Goal: Task Accomplishment & Management: Use online tool/utility

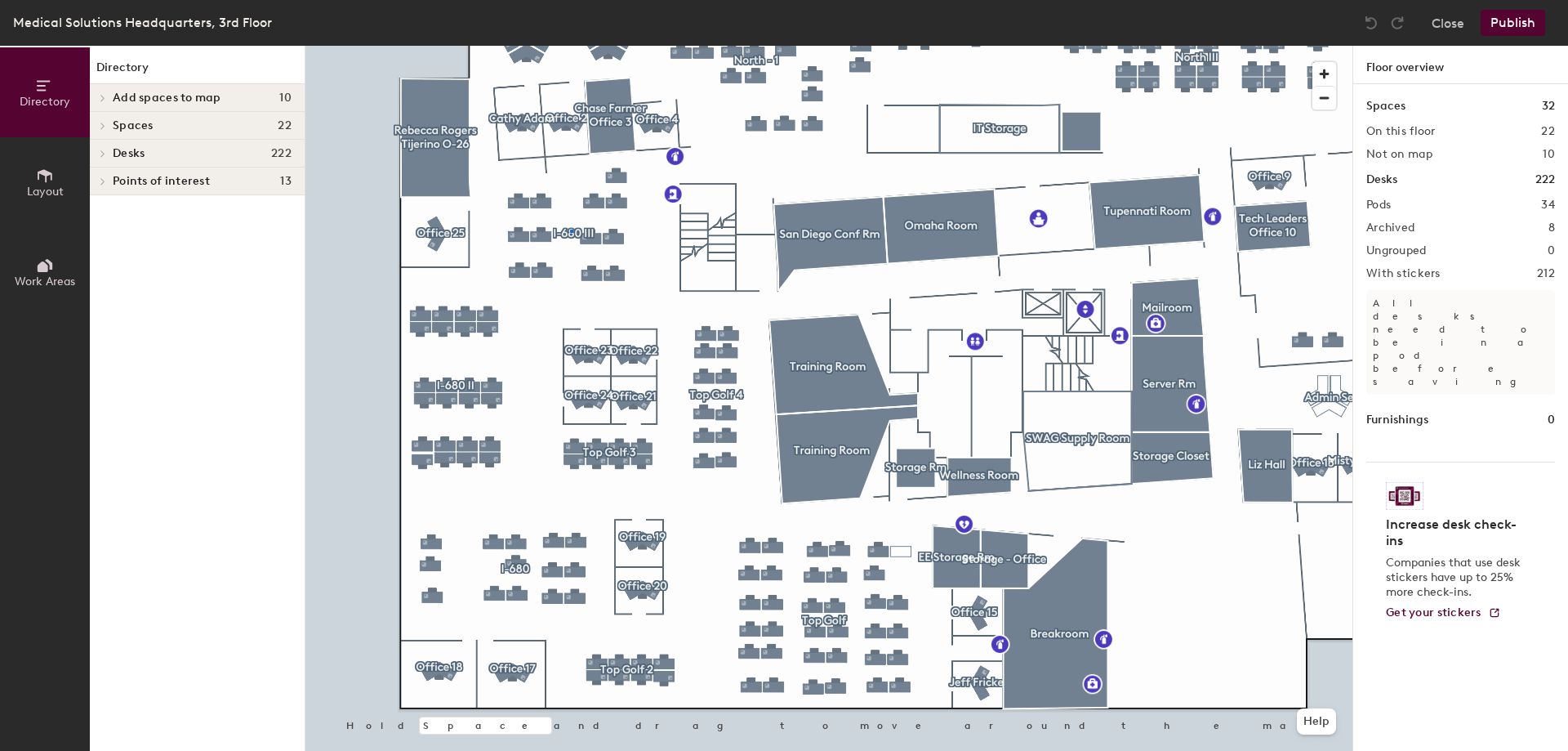
click at [570, 45] on div at bounding box center [828, 45] width 1047 height 0
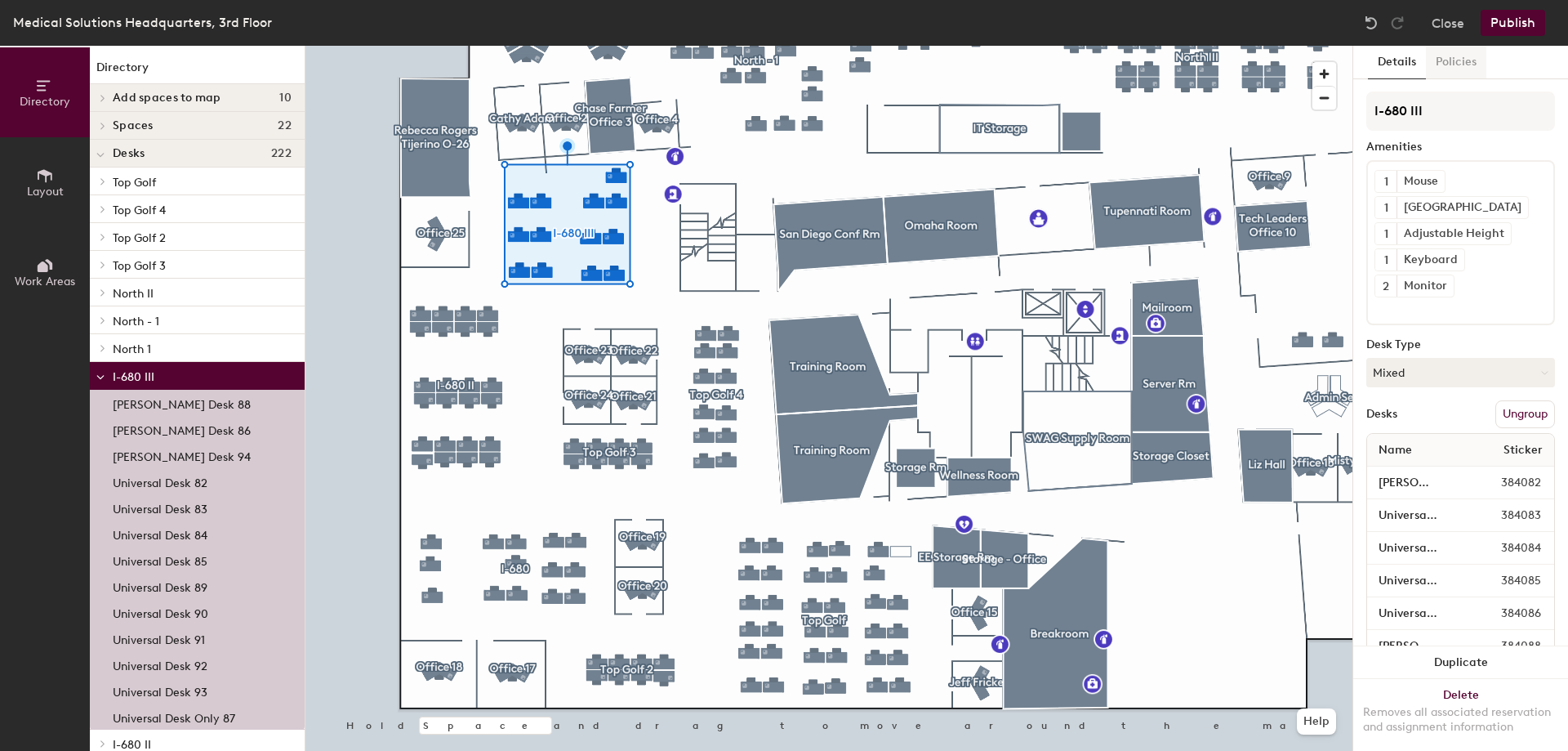
click at [1449, 64] on button "Policies" at bounding box center [1456, 62] width 60 height 34
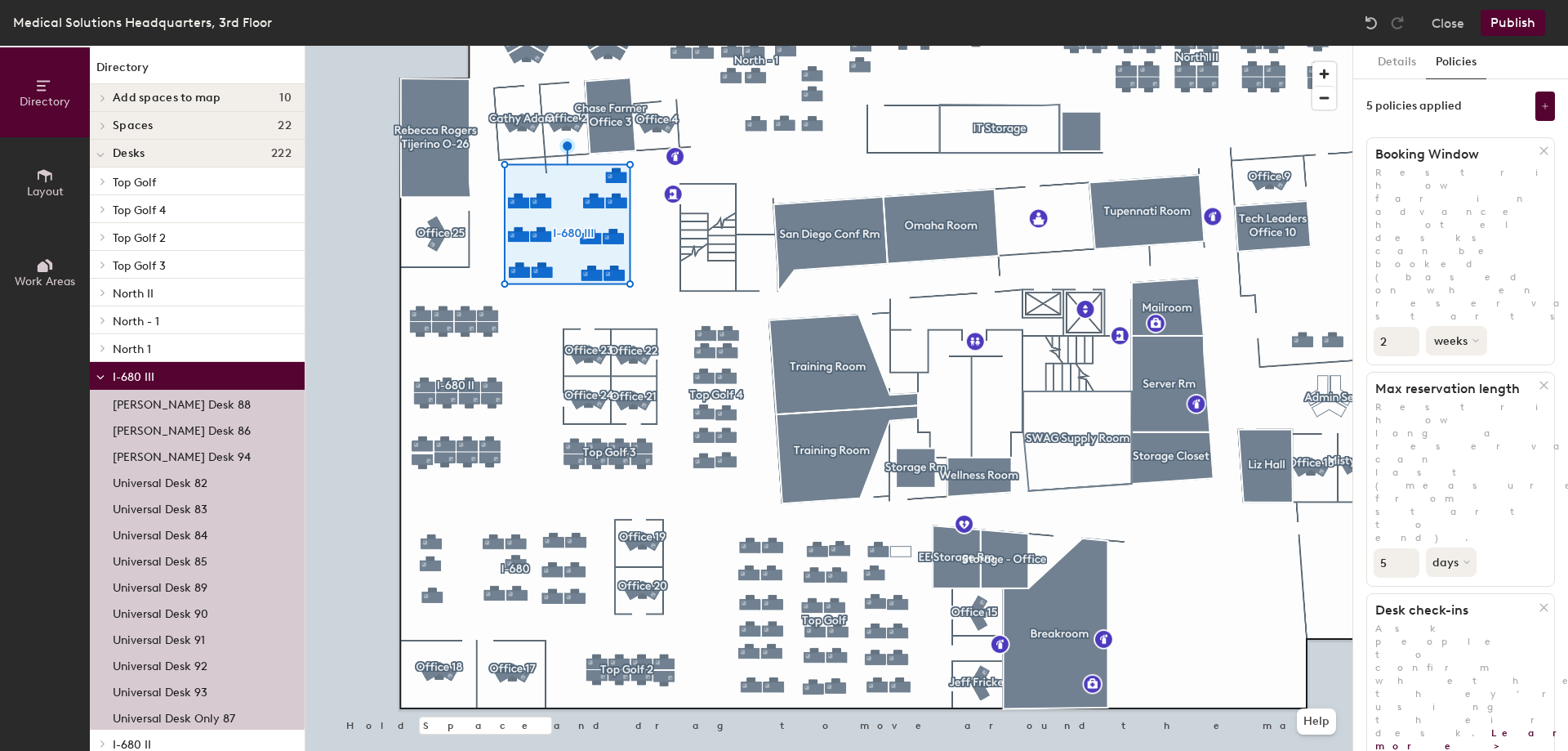
click at [1460, 326] on button "weeks" at bounding box center [1457, 341] width 61 height 30
click at [1468, 367] on div "months" at bounding box center [1459, 378] width 64 height 25
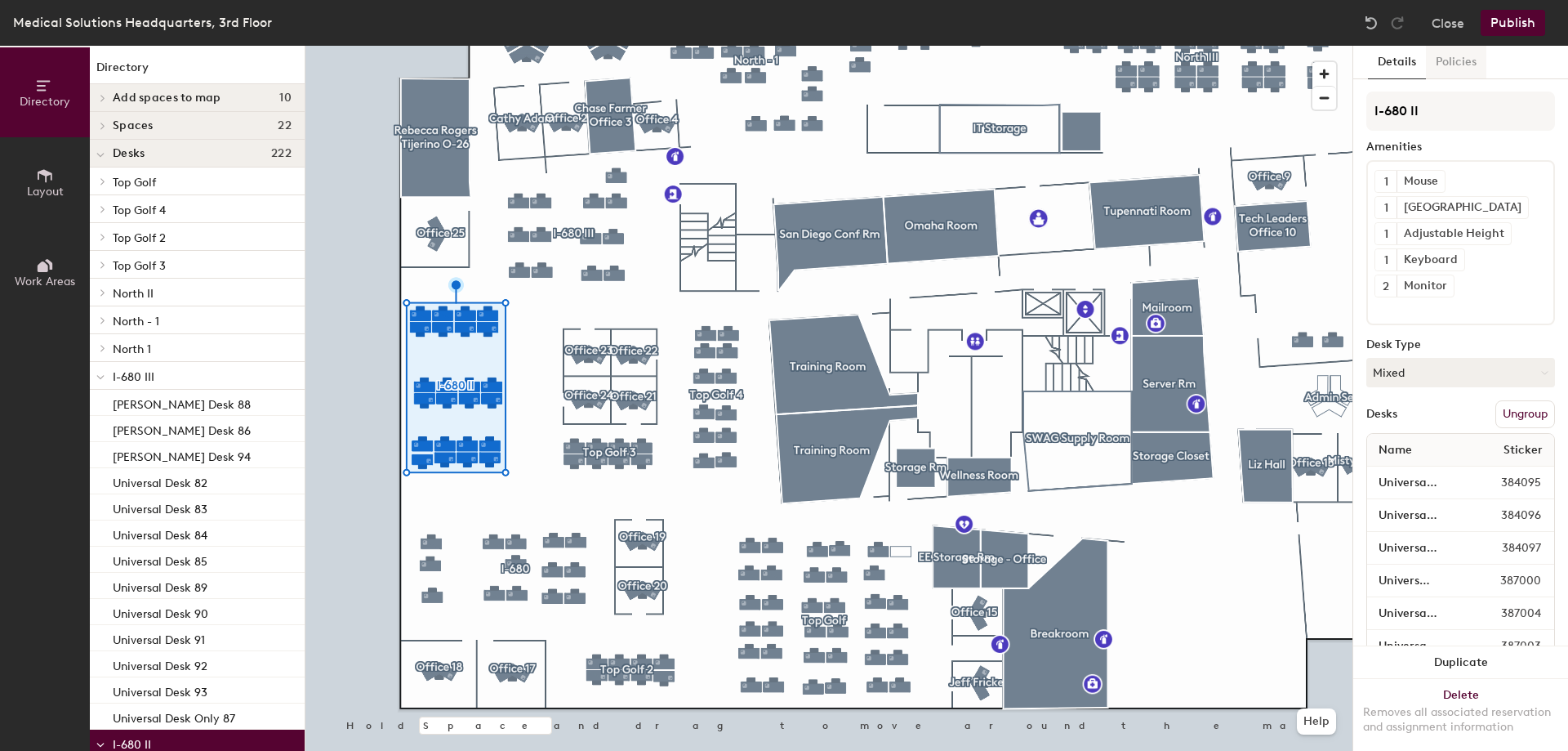
click at [1450, 65] on button "Policies" at bounding box center [1456, 62] width 60 height 34
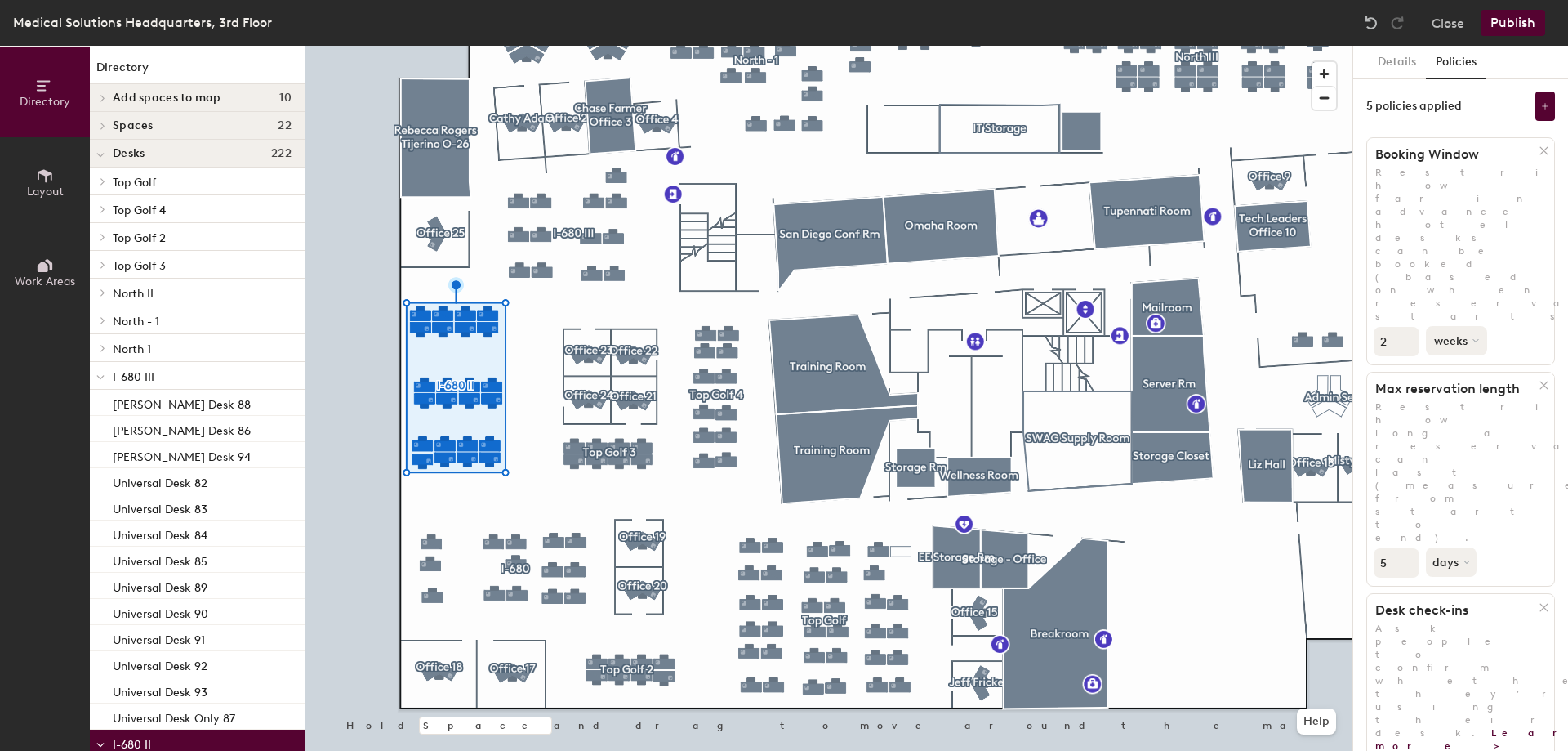
click at [1454, 326] on button "weeks" at bounding box center [1457, 341] width 61 height 30
click at [1468, 367] on div "months" at bounding box center [1459, 378] width 64 height 25
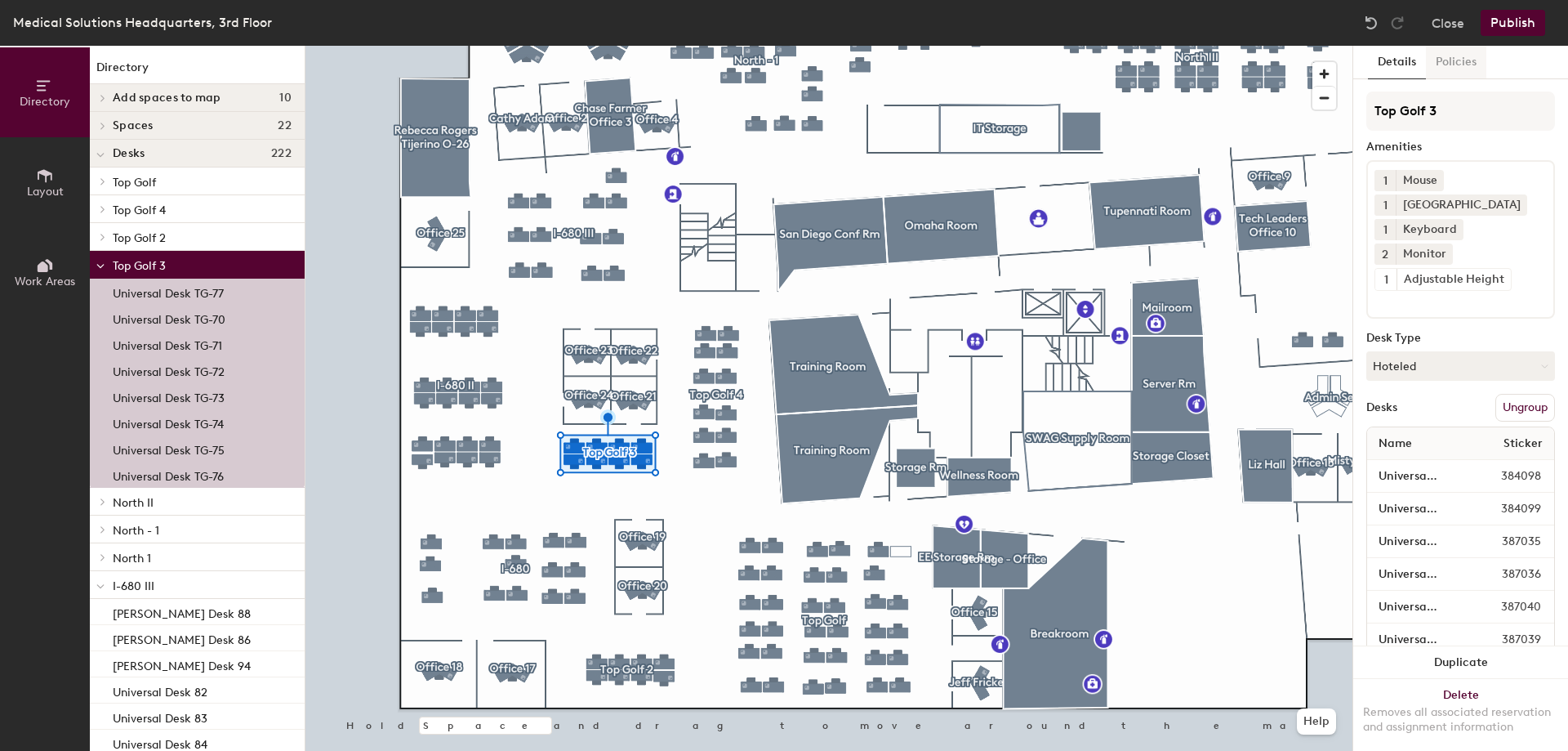
click at [1472, 70] on button "Policies" at bounding box center [1456, 62] width 60 height 34
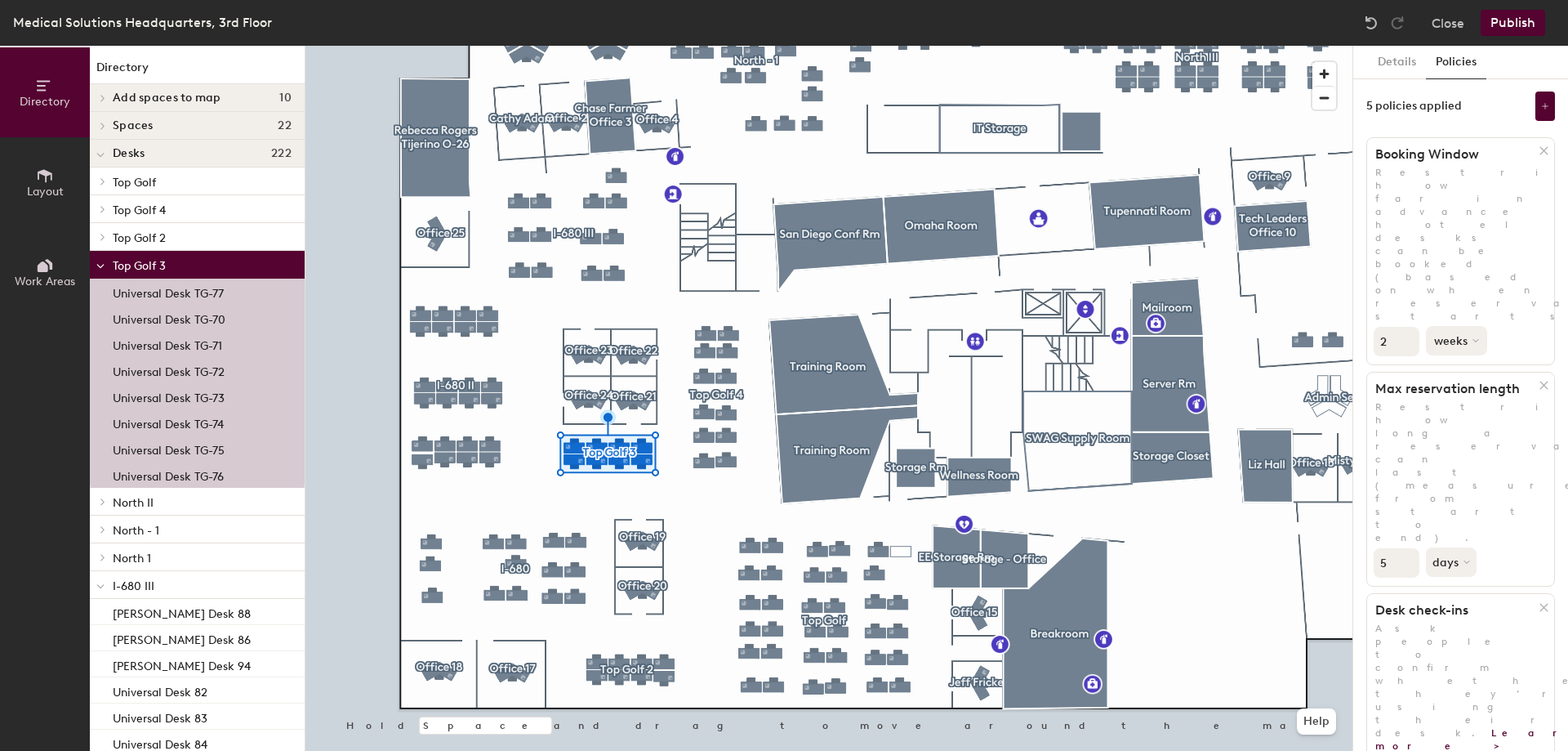
click at [1449, 326] on button "weeks" at bounding box center [1457, 341] width 61 height 30
click at [1463, 367] on div "months" at bounding box center [1459, 378] width 64 height 25
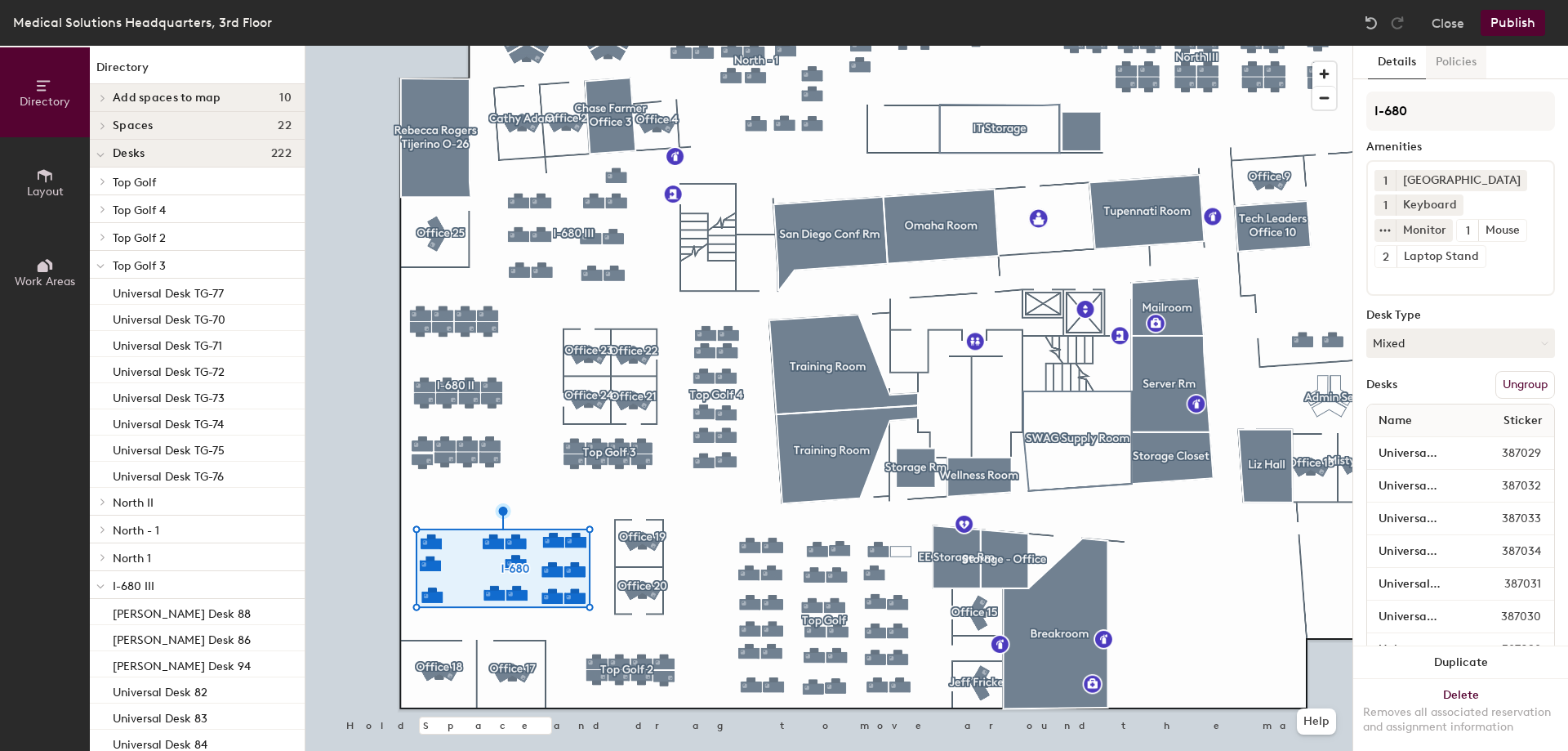
click at [1453, 62] on button "Policies" at bounding box center [1456, 62] width 60 height 34
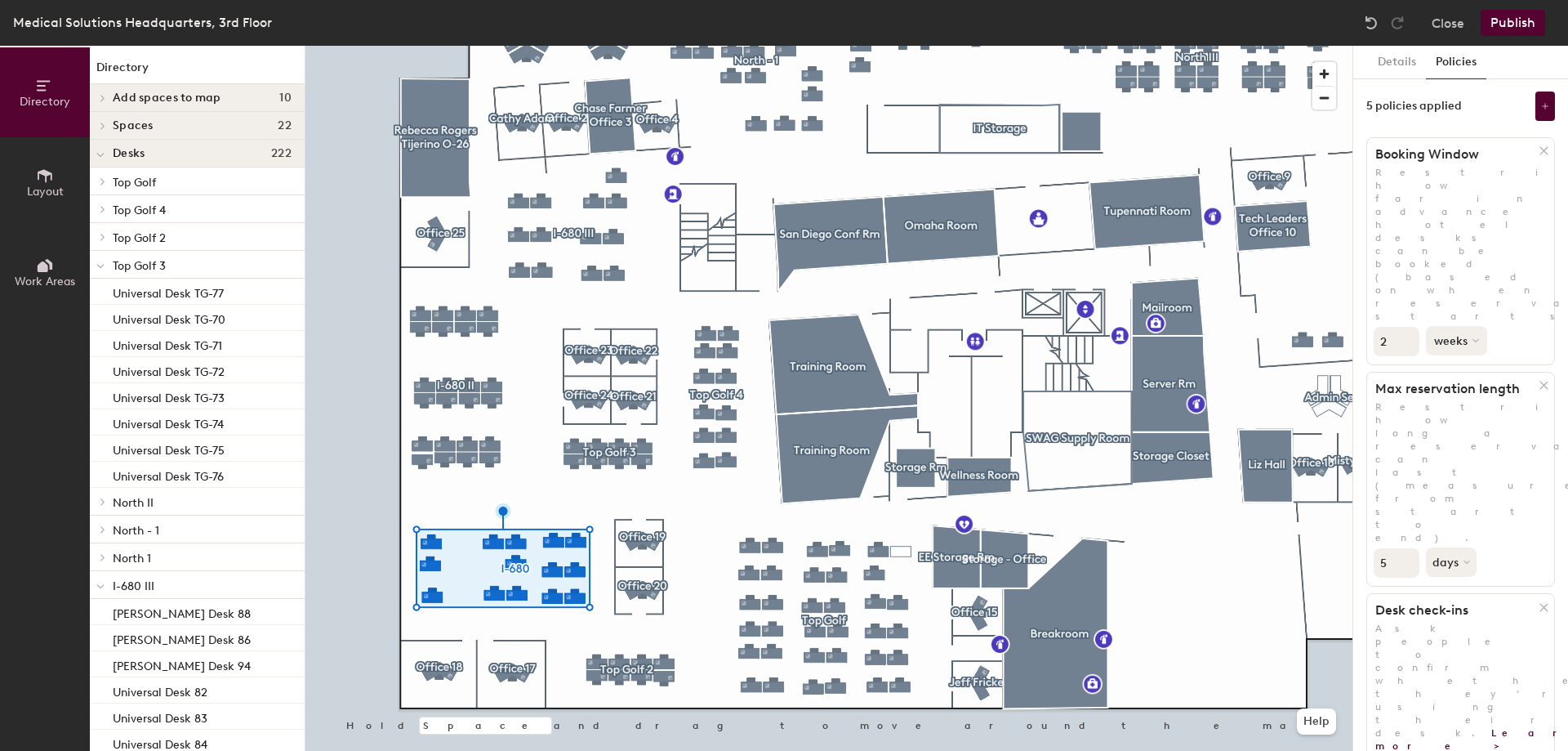
click at [1460, 326] on button "weeks" at bounding box center [1457, 341] width 61 height 30
click at [1470, 367] on div "months" at bounding box center [1459, 378] width 64 height 25
click at [689, 45] on div at bounding box center [828, 45] width 1047 height 0
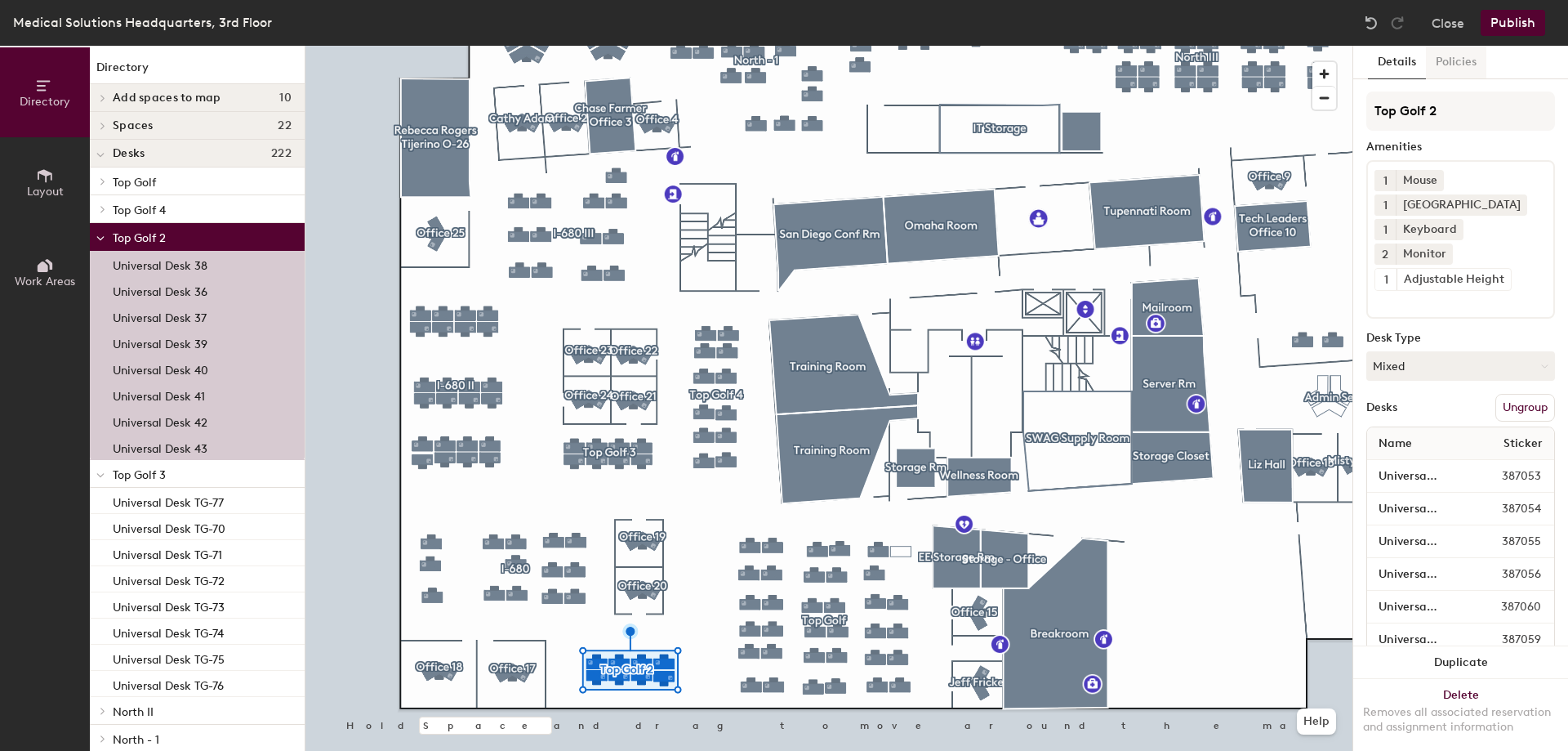
click at [1463, 52] on button "Policies" at bounding box center [1456, 62] width 60 height 34
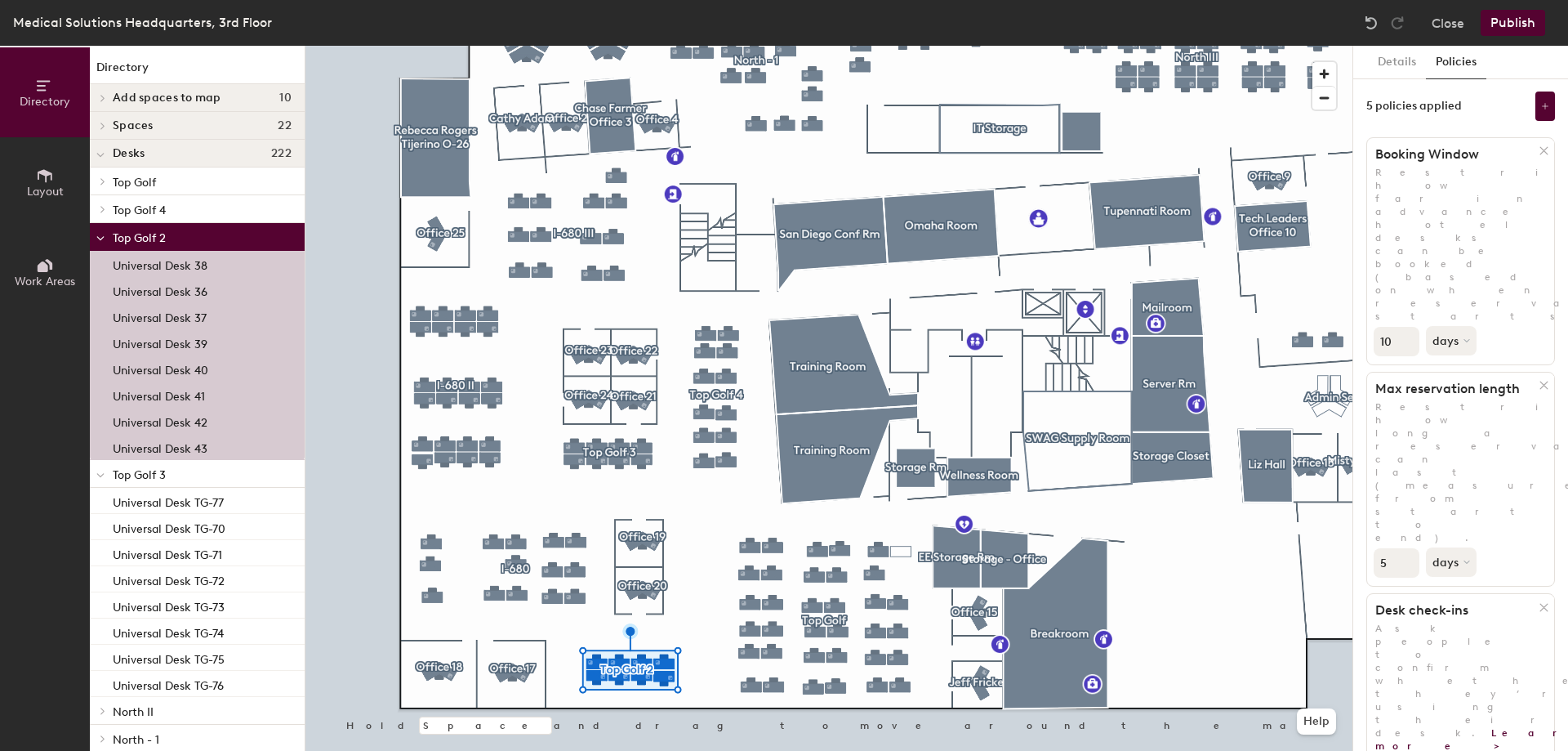
click at [1397, 327] on input "10" at bounding box center [1397, 342] width 45 height 30
click at [1345, 220] on div "Directory Layout Work Areas Directory Add spaces to map 10 Office 25 [PERSON_NA…" at bounding box center [784, 398] width 1568 height 706
type input "2"
click at [1450, 326] on button "days" at bounding box center [1453, 341] width 54 height 30
click at [1459, 367] on div "months" at bounding box center [1459, 378] width 64 height 25
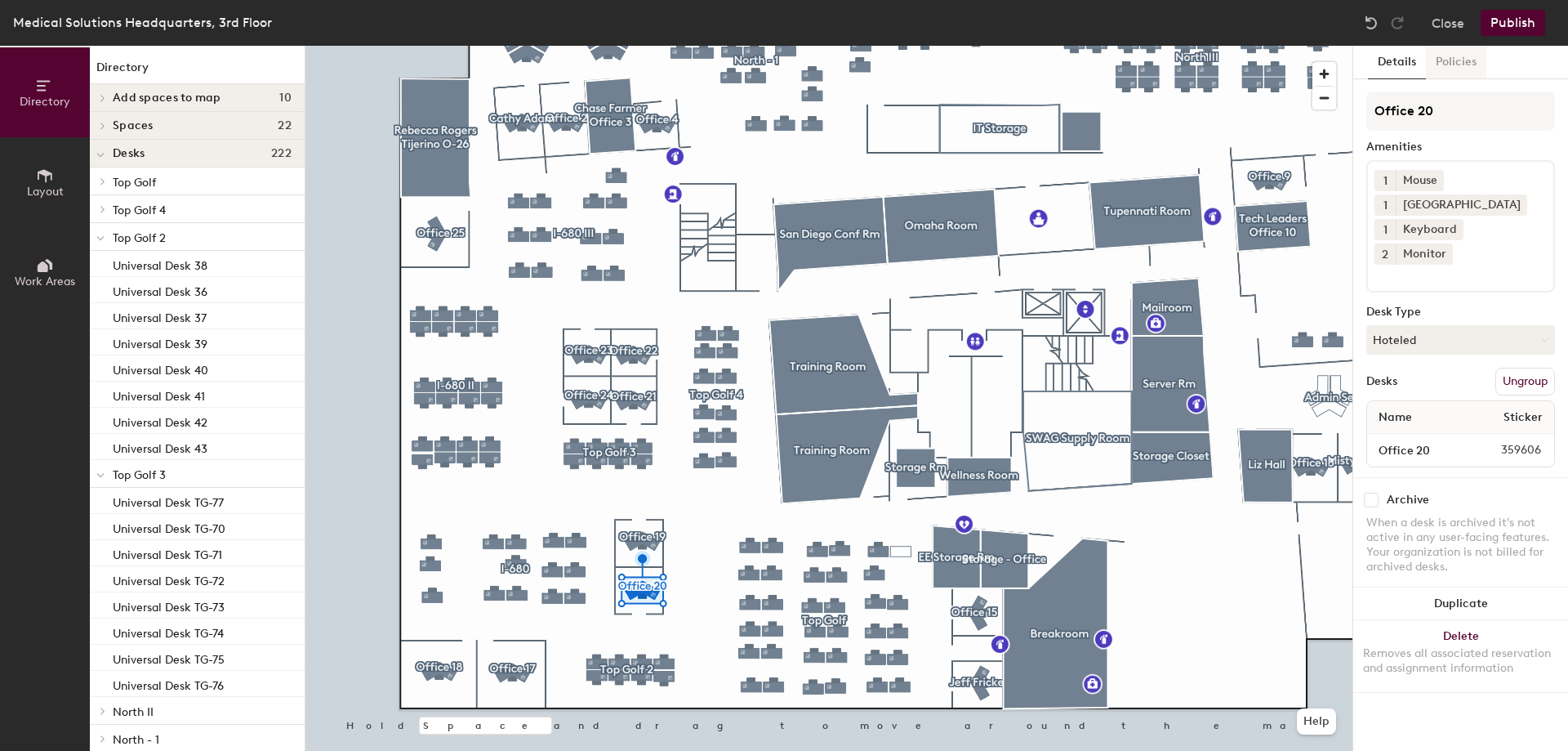
click at [1469, 53] on button "Policies" at bounding box center [1456, 62] width 60 height 34
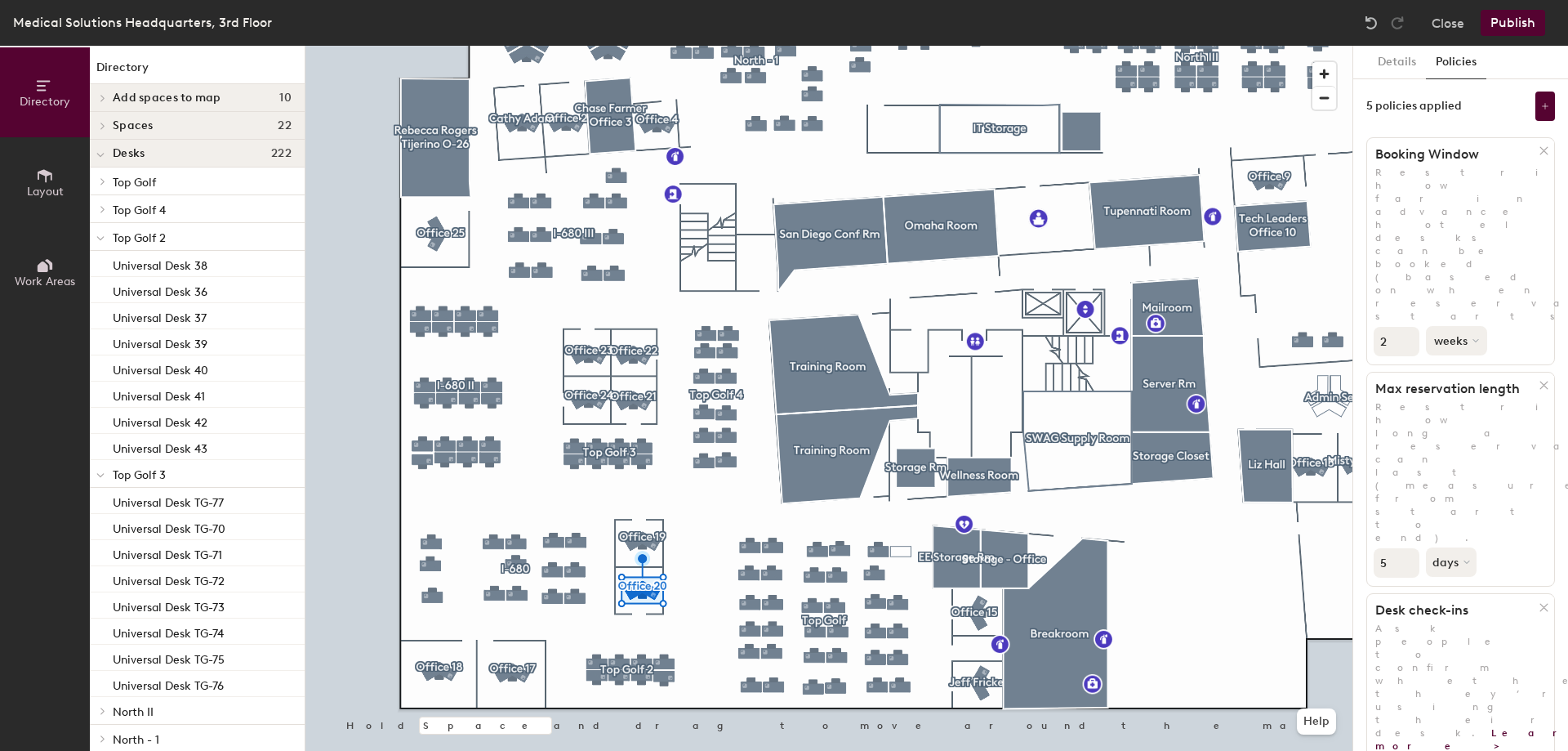
click at [1440, 326] on button "weeks" at bounding box center [1457, 341] width 61 height 30
click at [1459, 367] on div "months" at bounding box center [1459, 378] width 64 height 25
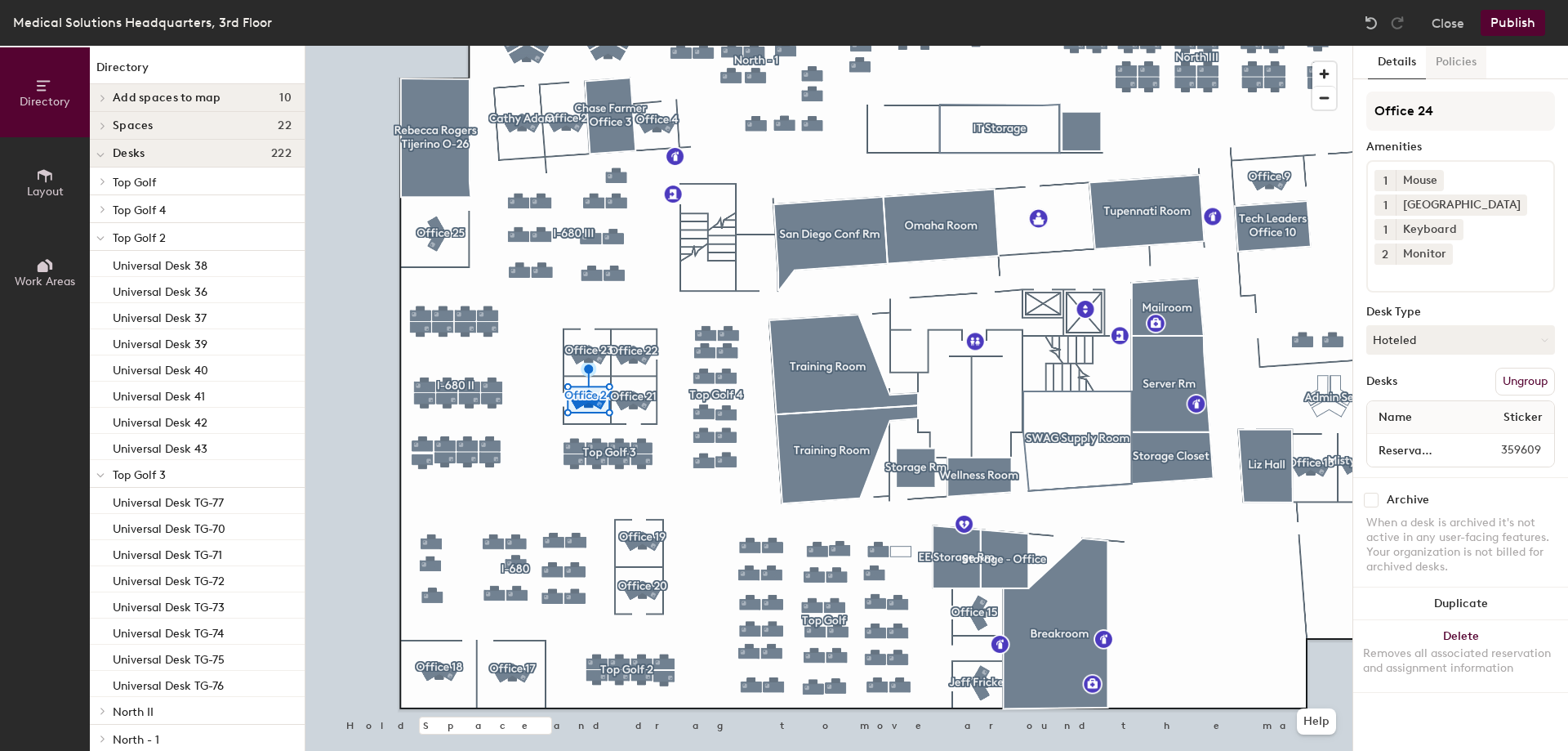
click at [1468, 50] on button "Policies" at bounding box center [1456, 62] width 60 height 34
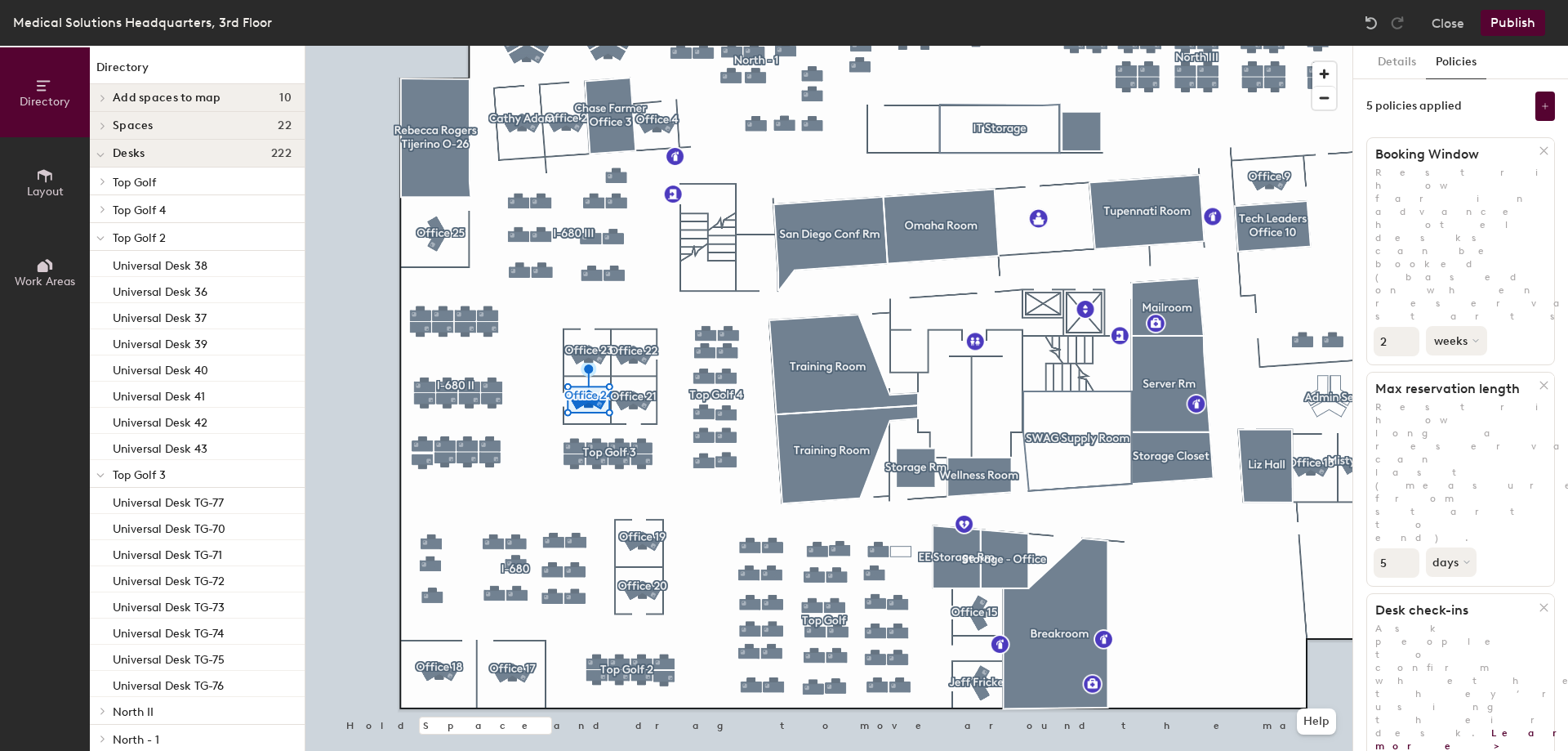
click at [1462, 326] on button "weeks" at bounding box center [1457, 341] width 61 height 30
click at [1463, 367] on div "months" at bounding box center [1459, 378] width 64 height 25
click at [583, 45] on div at bounding box center [828, 45] width 1047 height 0
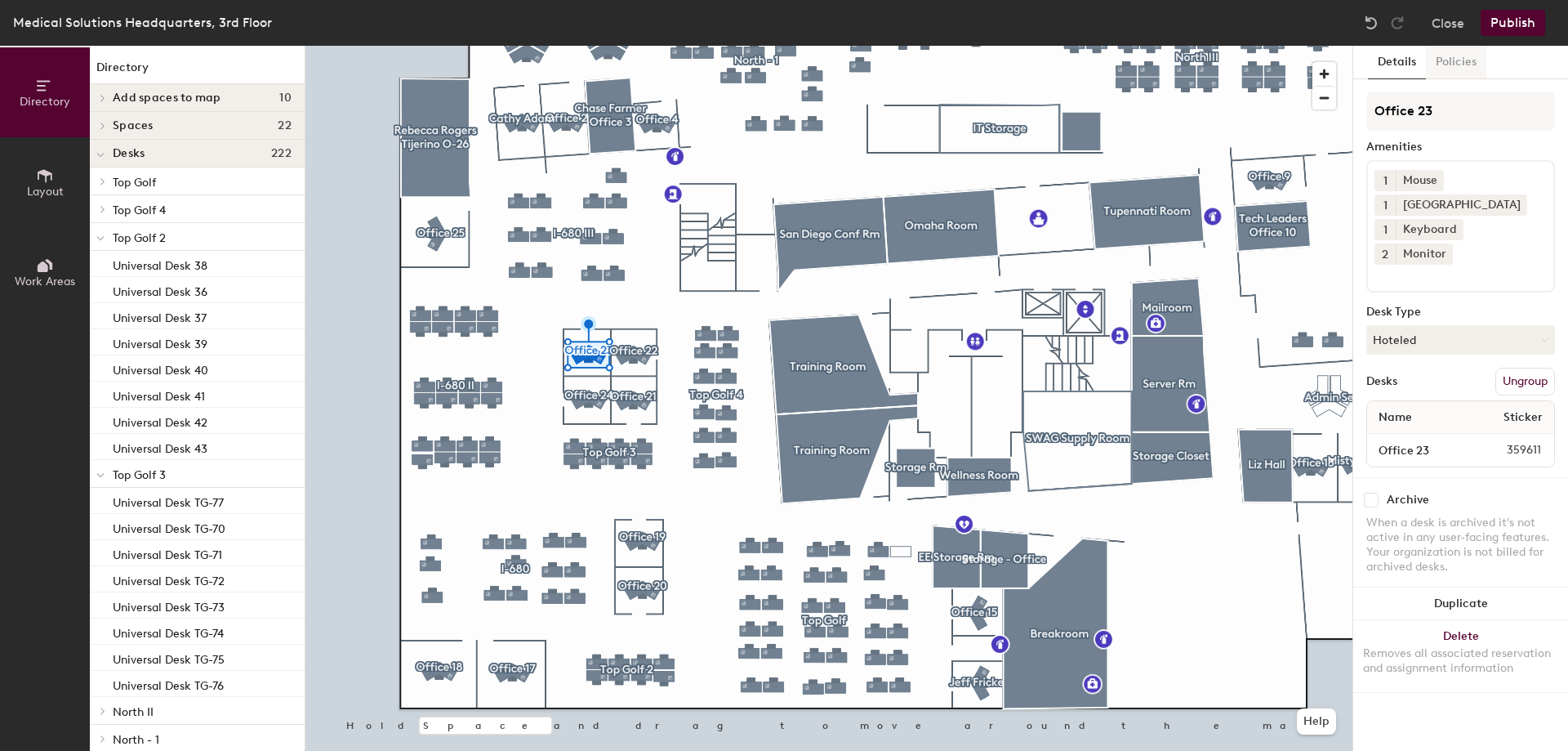
click at [1449, 64] on button "Policies" at bounding box center [1456, 62] width 60 height 34
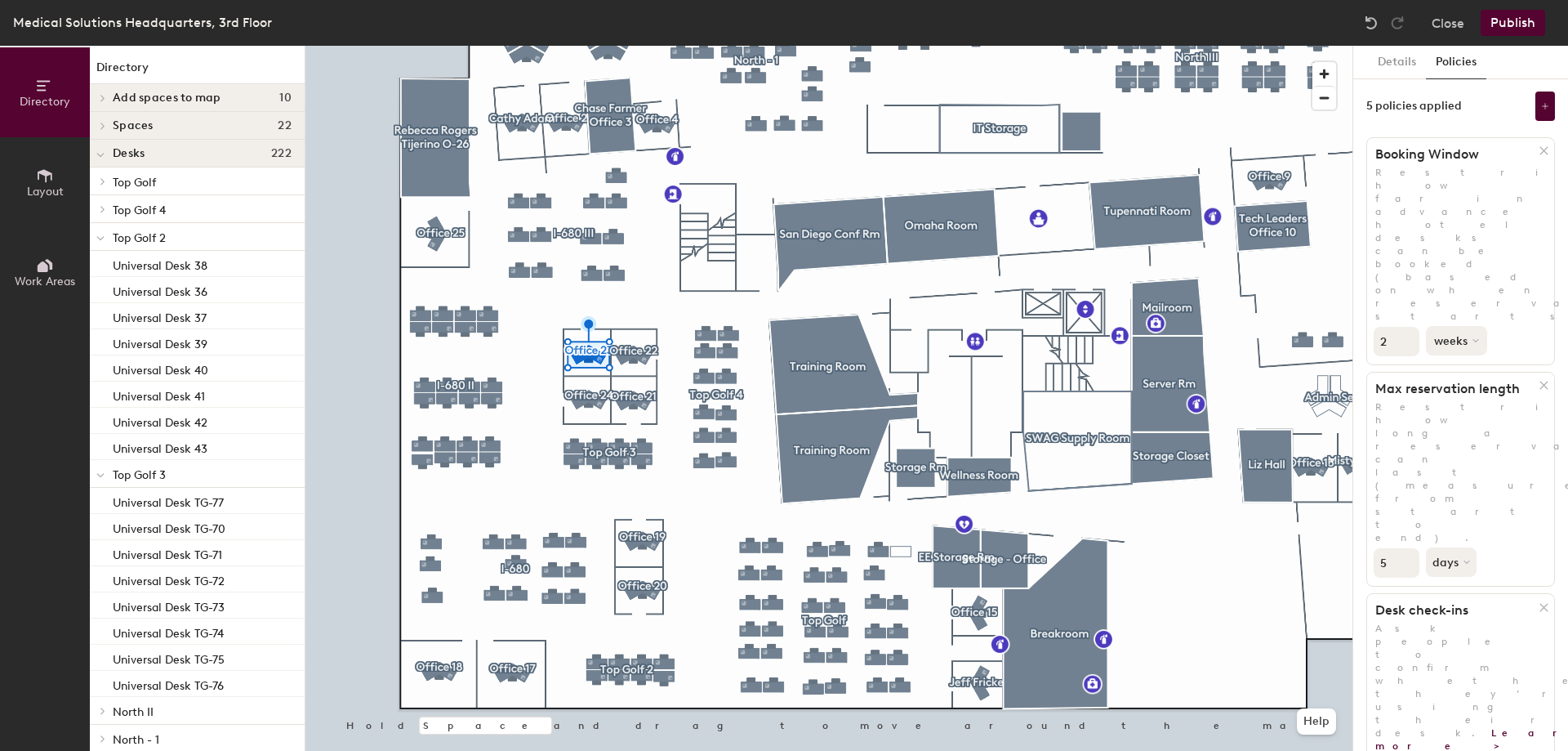
click at [1450, 326] on button "weeks" at bounding box center [1457, 341] width 61 height 30
click at [1454, 367] on div "months" at bounding box center [1459, 378] width 64 height 25
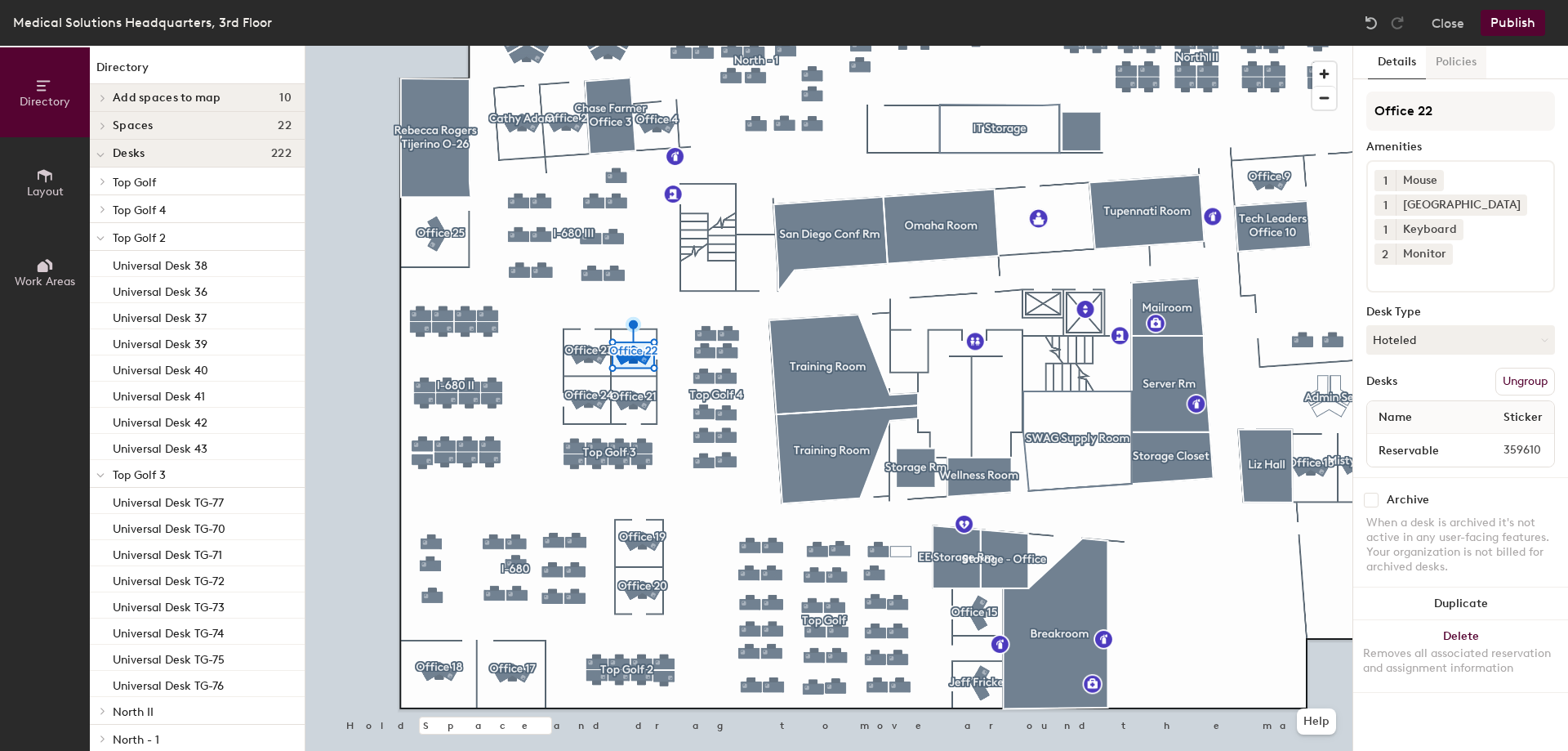
click at [1477, 58] on button "Policies" at bounding box center [1456, 62] width 60 height 34
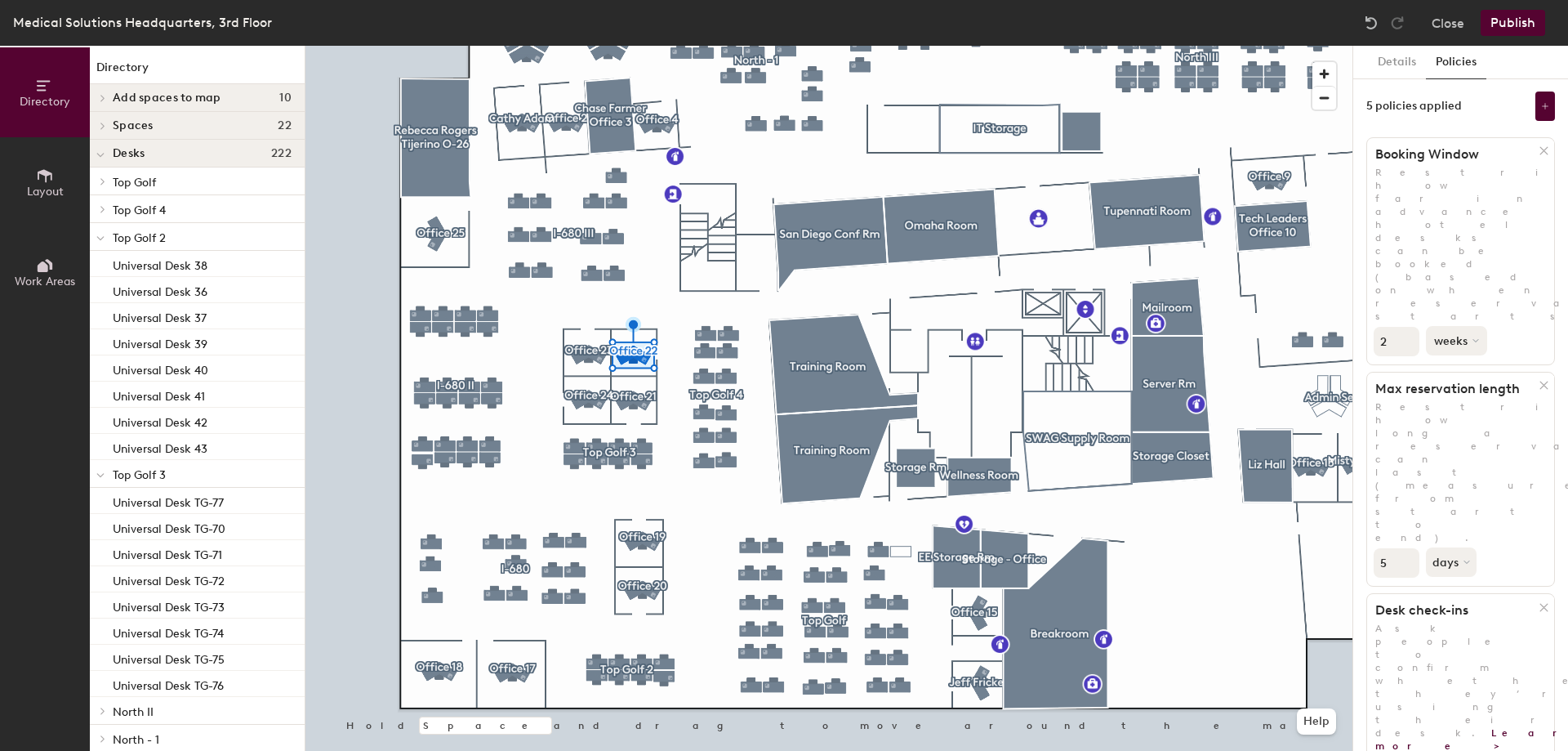
click at [1437, 326] on button "weeks" at bounding box center [1457, 341] width 61 height 30
click at [1456, 367] on div "months" at bounding box center [1459, 378] width 64 height 25
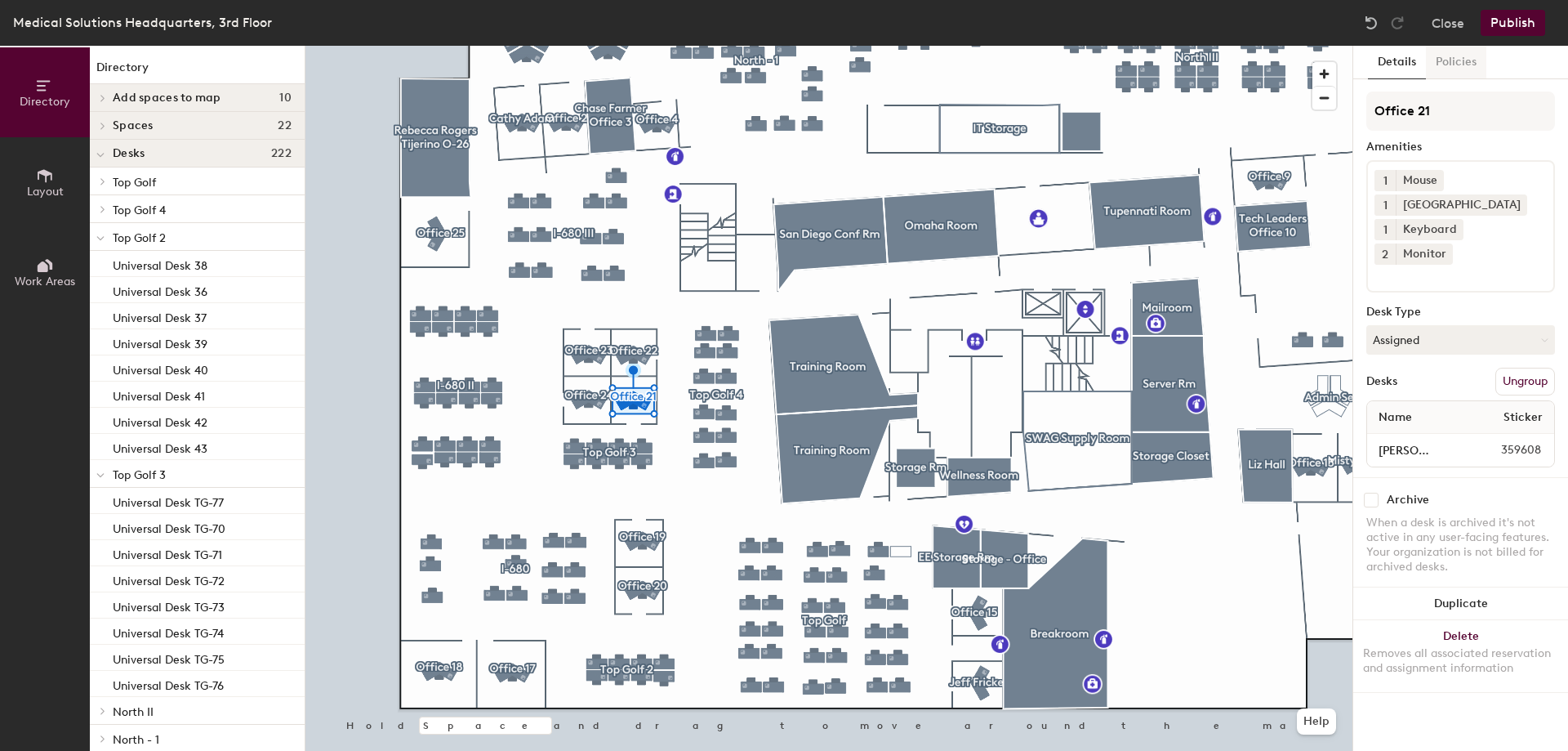
click at [1464, 69] on button "Policies" at bounding box center [1456, 62] width 60 height 34
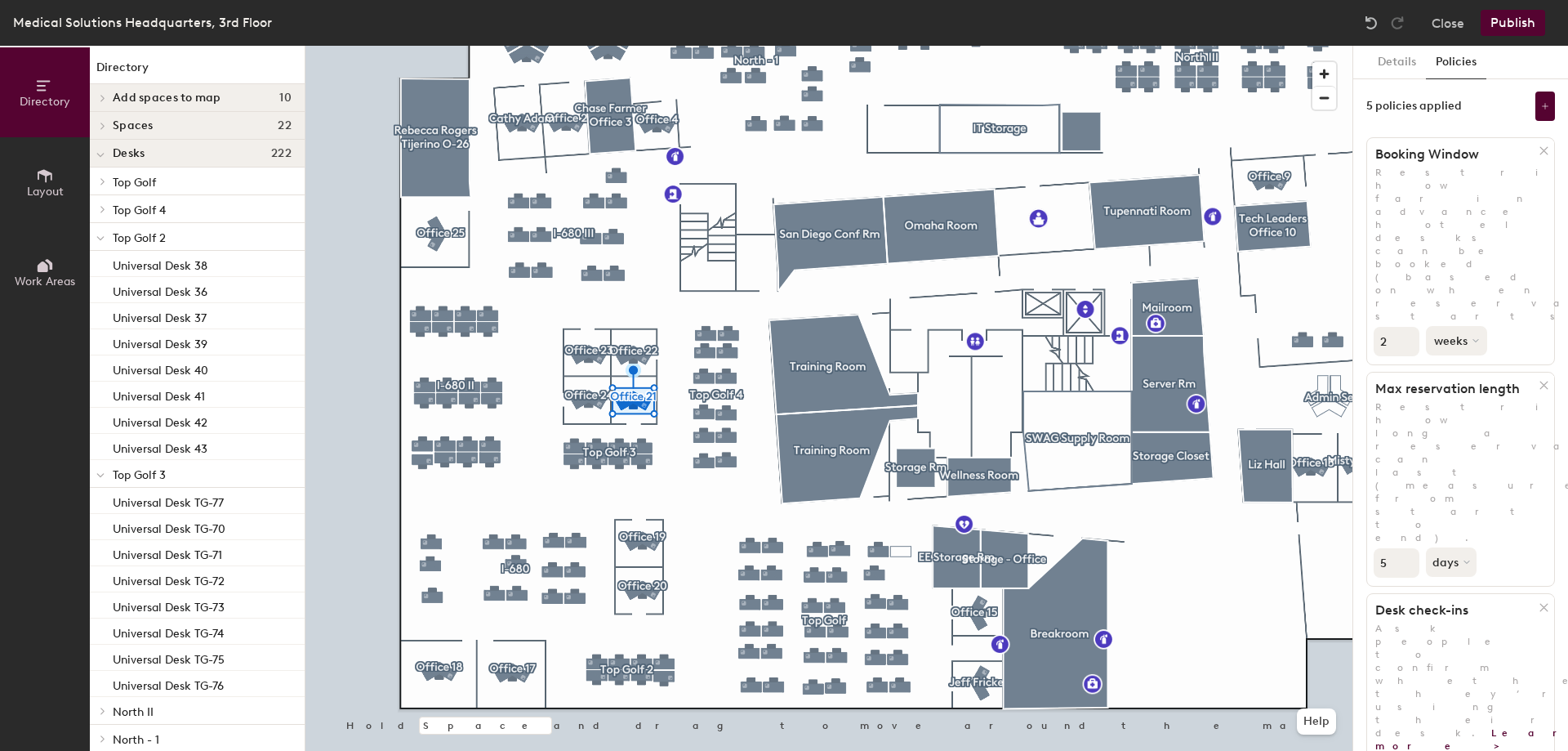
click at [1455, 326] on button "weeks" at bounding box center [1457, 341] width 61 height 30
click at [1459, 367] on div "months" at bounding box center [1459, 378] width 64 height 25
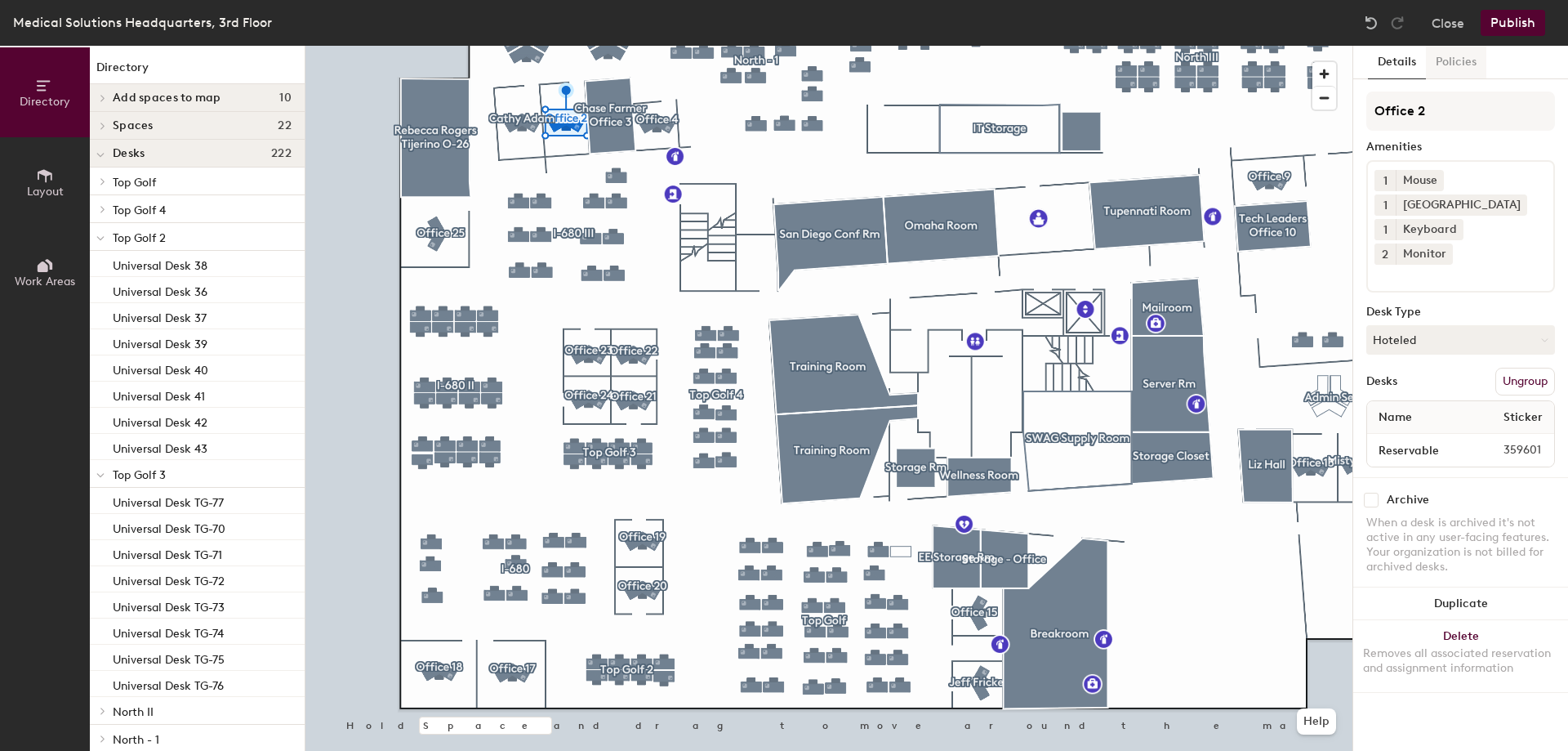
click at [1462, 47] on button "Policies" at bounding box center [1456, 62] width 60 height 34
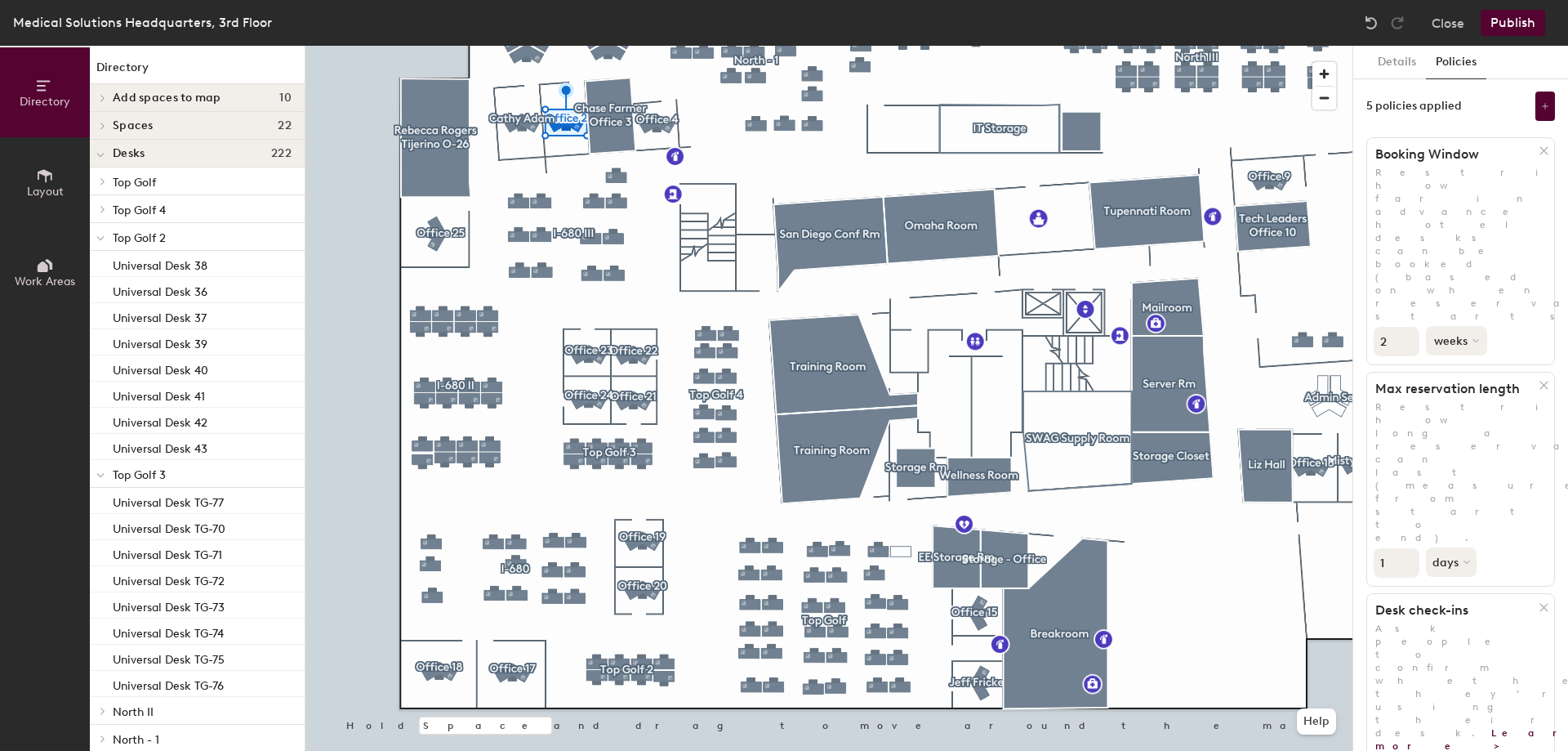
click at [1452, 326] on button "weeks" at bounding box center [1457, 341] width 61 height 30
click at [1467, 367] on div "months" at bounding box center [1459, 378] width 64 height 25
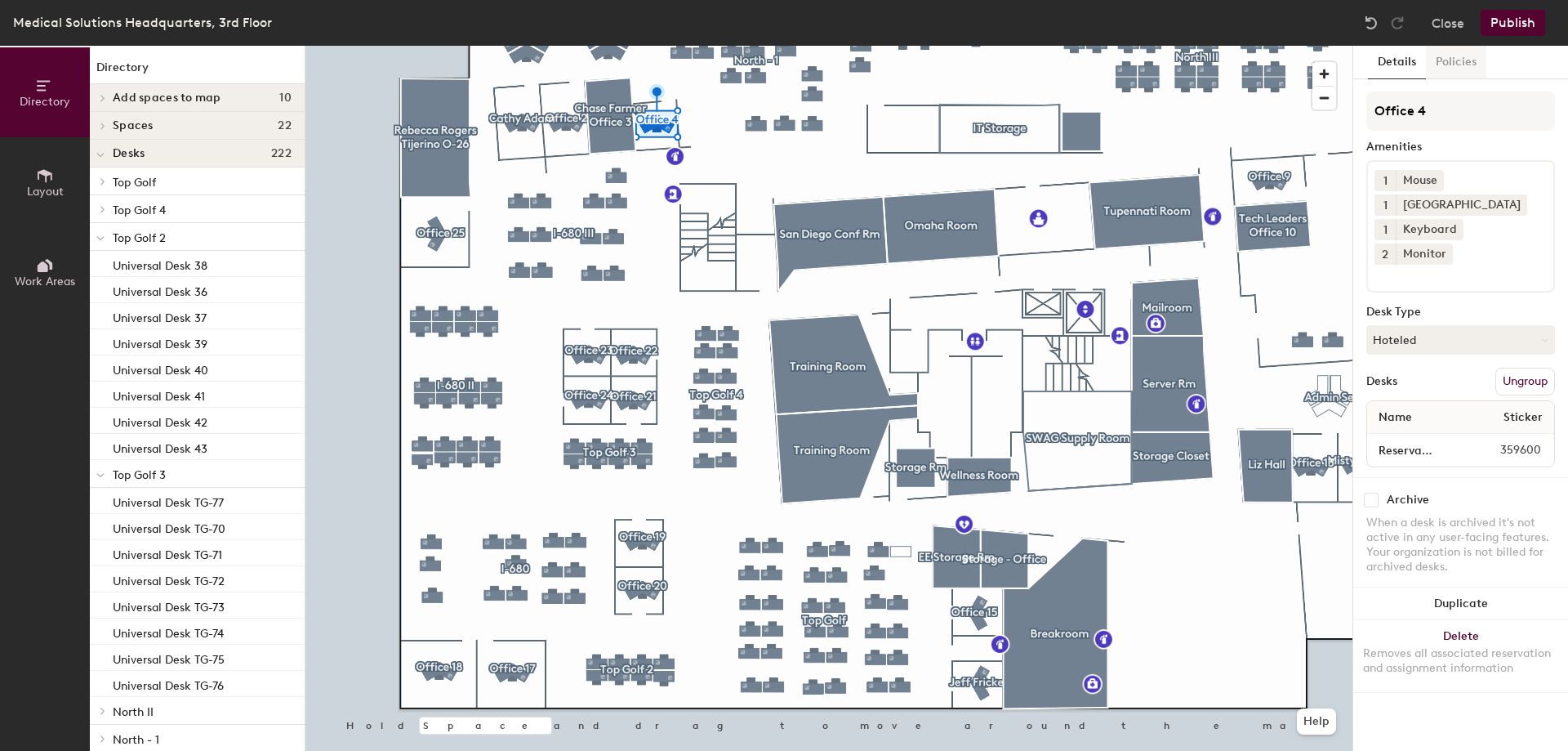
click at [1447, 58] on button "Policies" at bounding box center [1456, 62] width 60 height 34
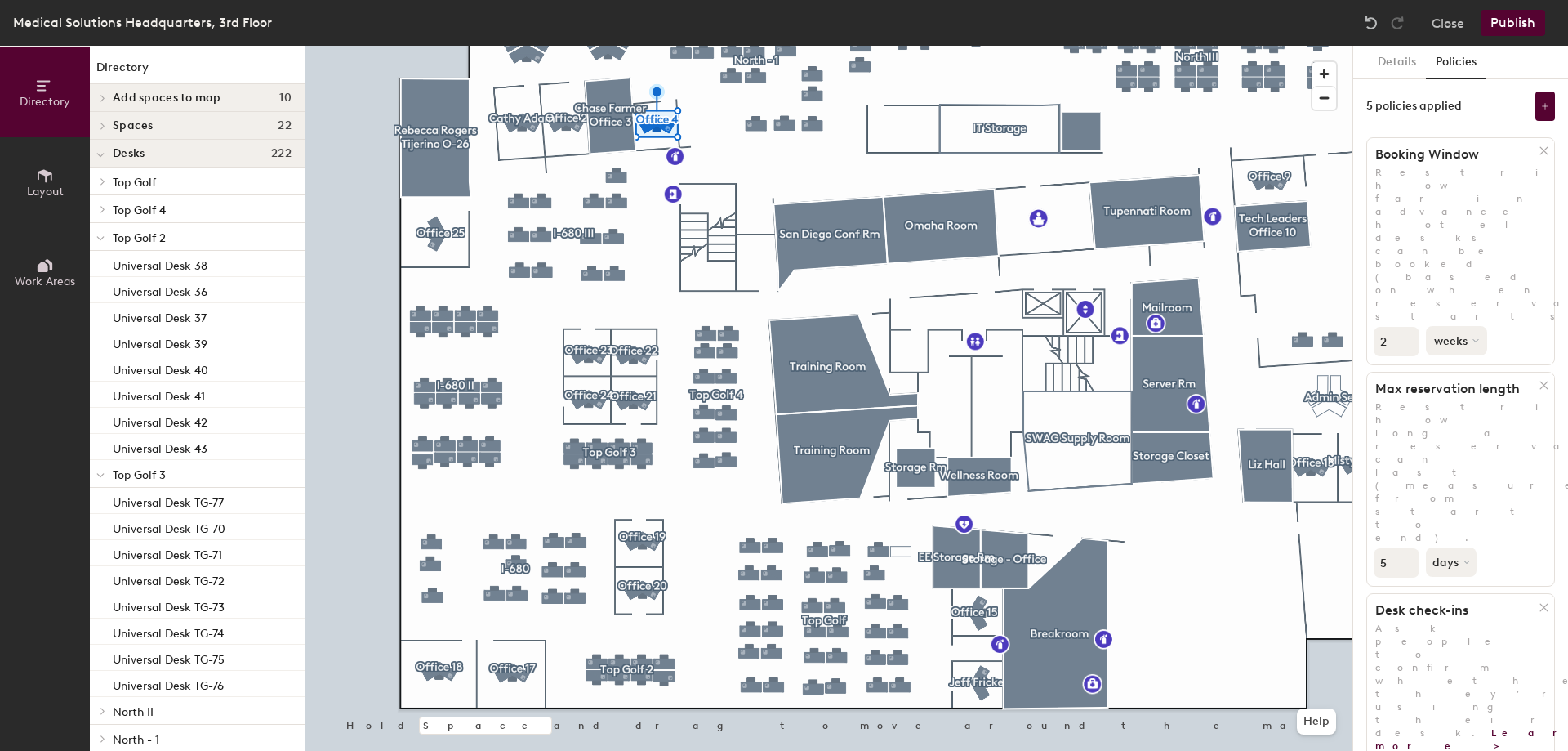
click at [1458, 326] on button "weeks" at bounding box center [1457, 341] width 61 height 30
click at [1463, 367] on div "months" at bounding box center [1459, 378] width 64 height 25
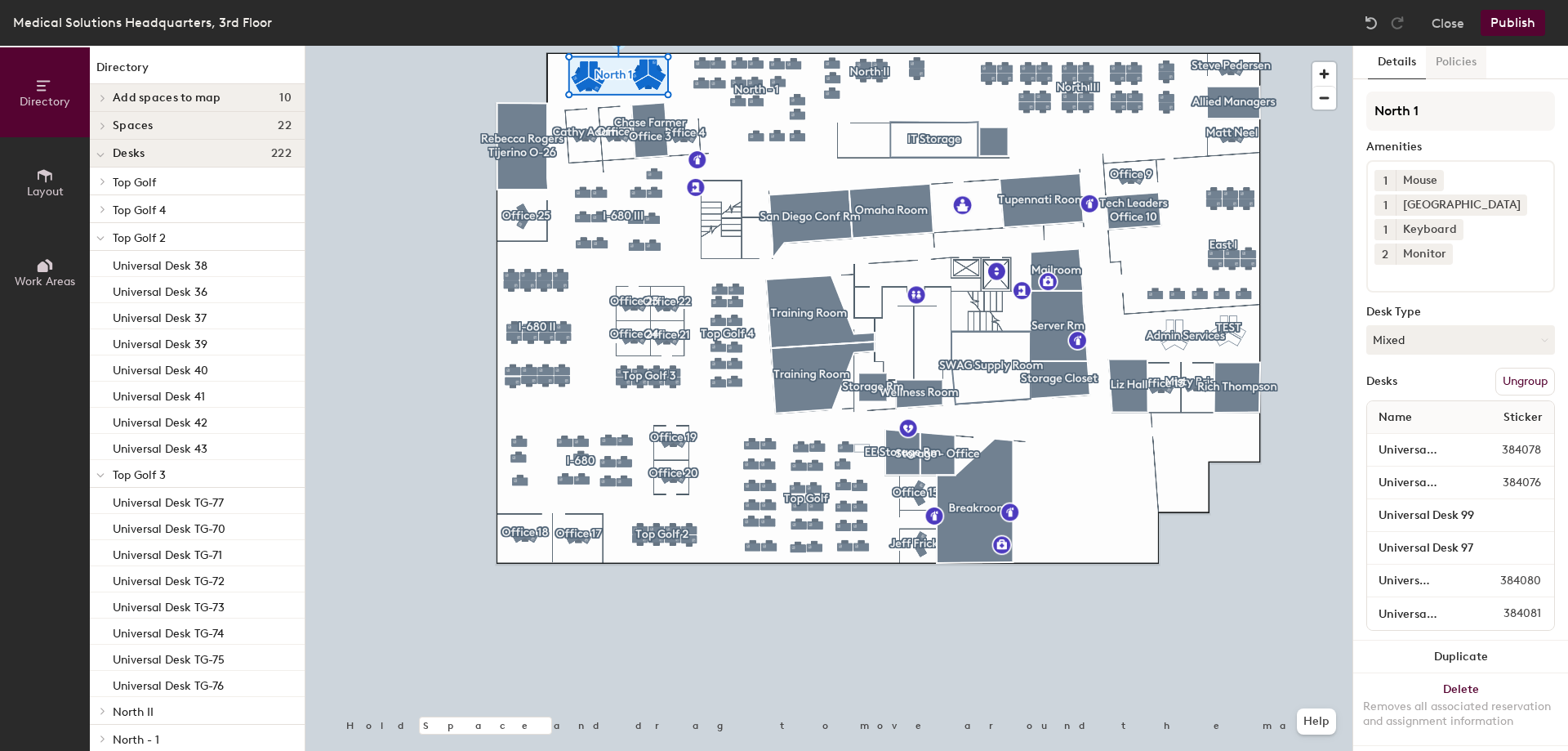
click at [1455, 65] on button "Policies" at bounding box center [1456, 62] width 60 height 34
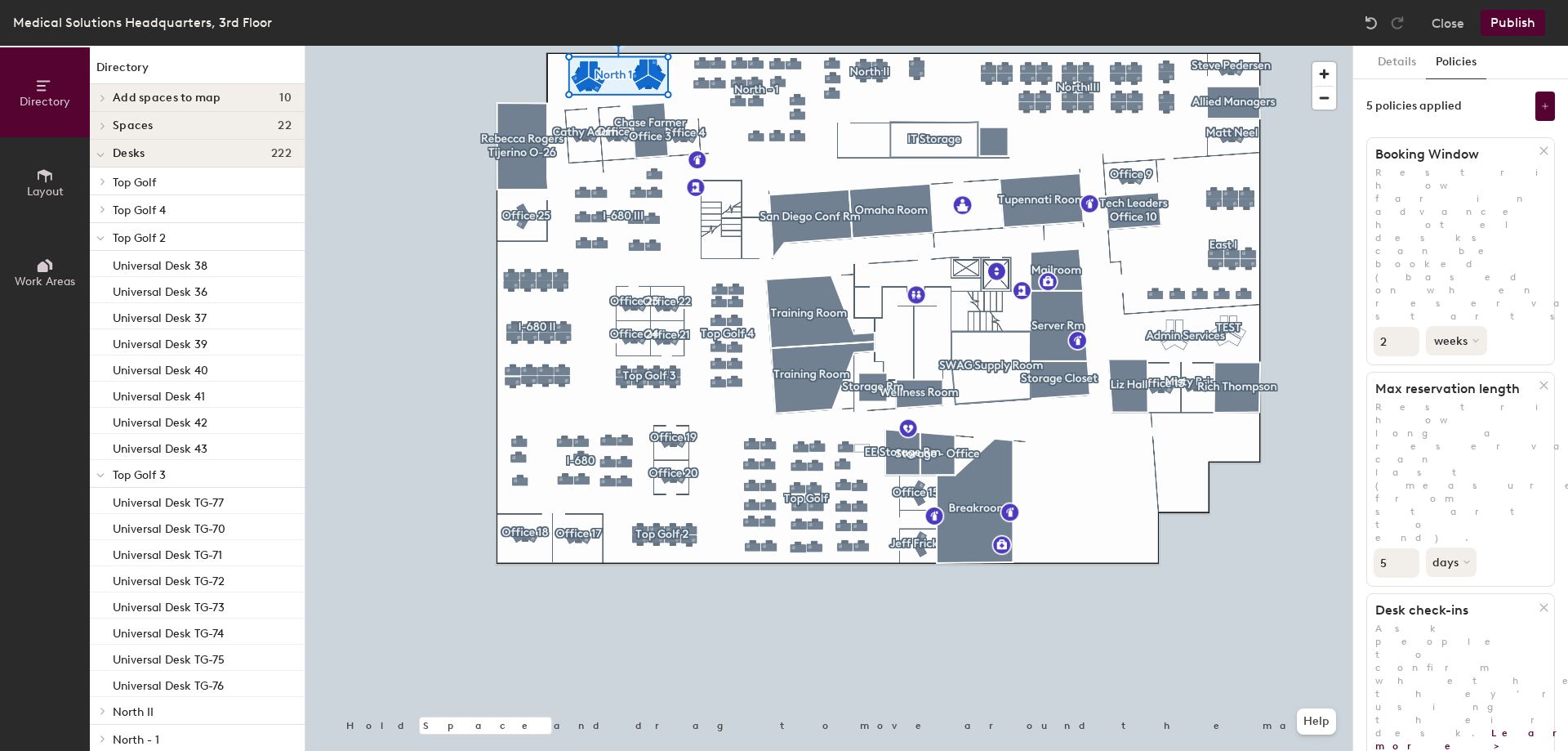
click at [1452, 326] on button "weeks" at bounding box center [1457, 341] width 61 height 30
click at [1468, 367] on div "months" at bounding box center [1459, 378] width 64 height 25
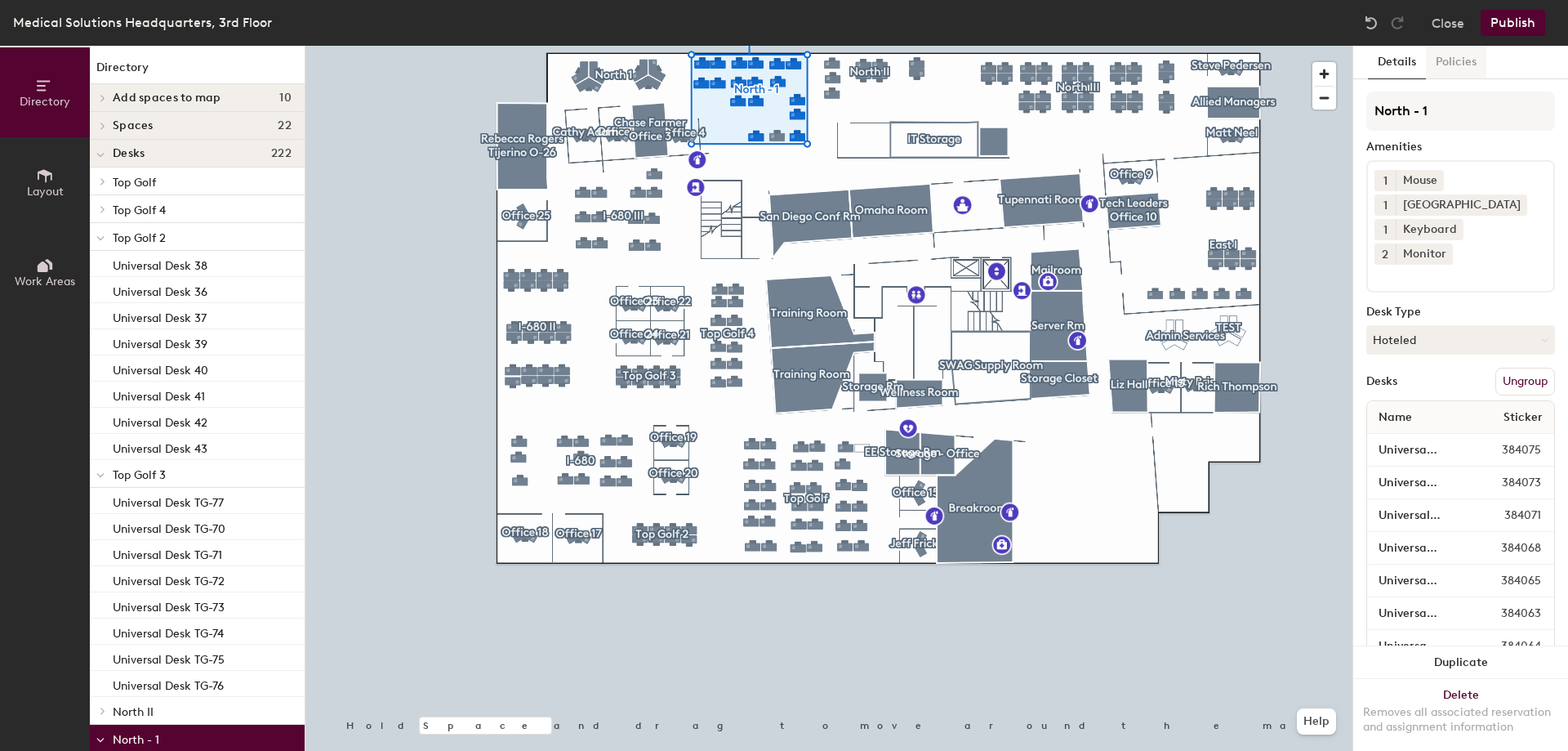
click at [1448, 59] on button "Policies" at bounding box center [1456, 62] width 60 height 34
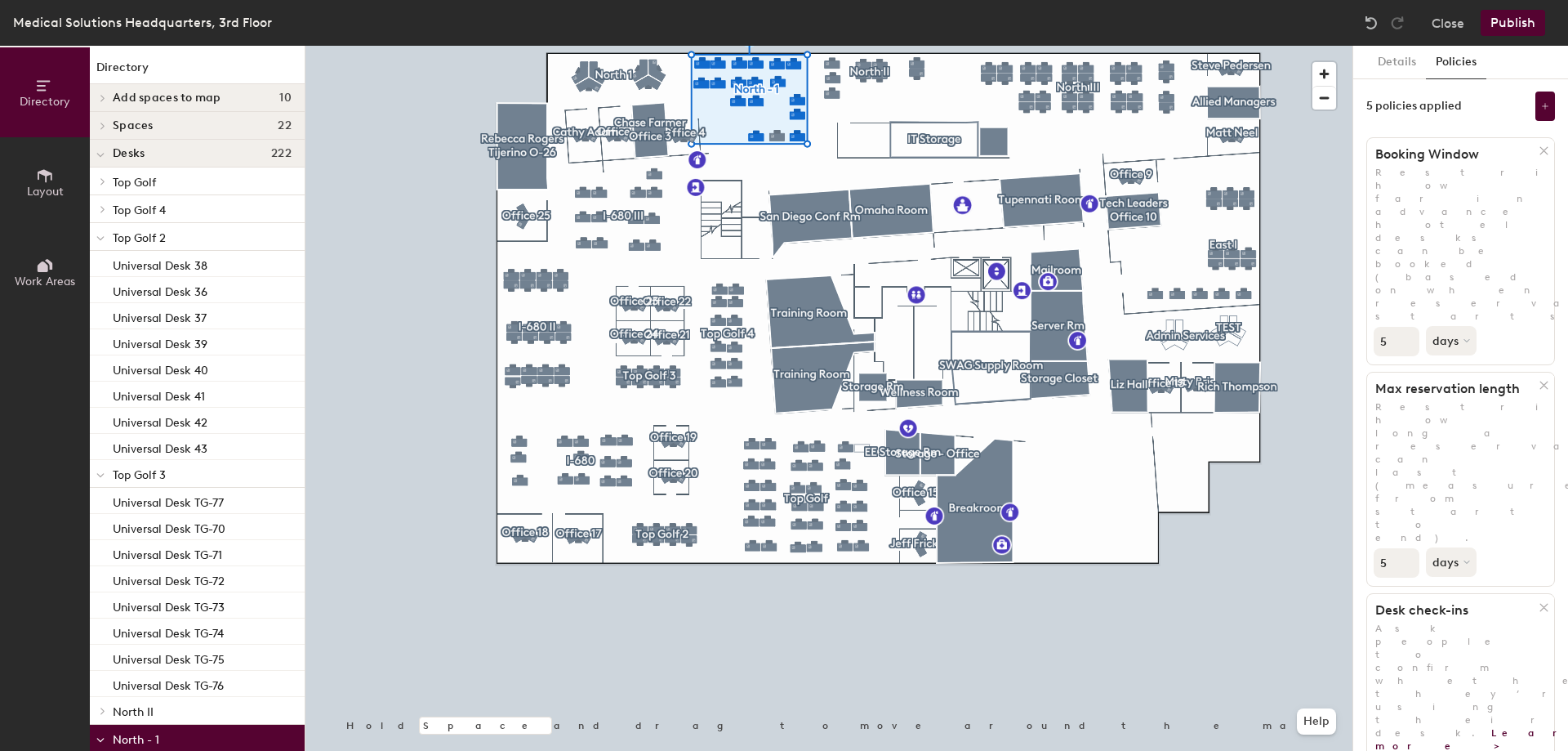
click at [1337, 225] on div "Directory Layout Work Areas Directory Add spaces to map 10 Office 25 [PERSON_NA…" at bounding box center [784, 398] width 1568 height 706
type input "2"
click at [1465, 326] on button "days" at bounding box center [1453, 341] width 54 height 30
click at [1466, 367] on div "months" at bounding box center [1459, 378] width 64 height 25
click at [1075, 45] on div at bounding box center [828, 45] width 1047 height 0
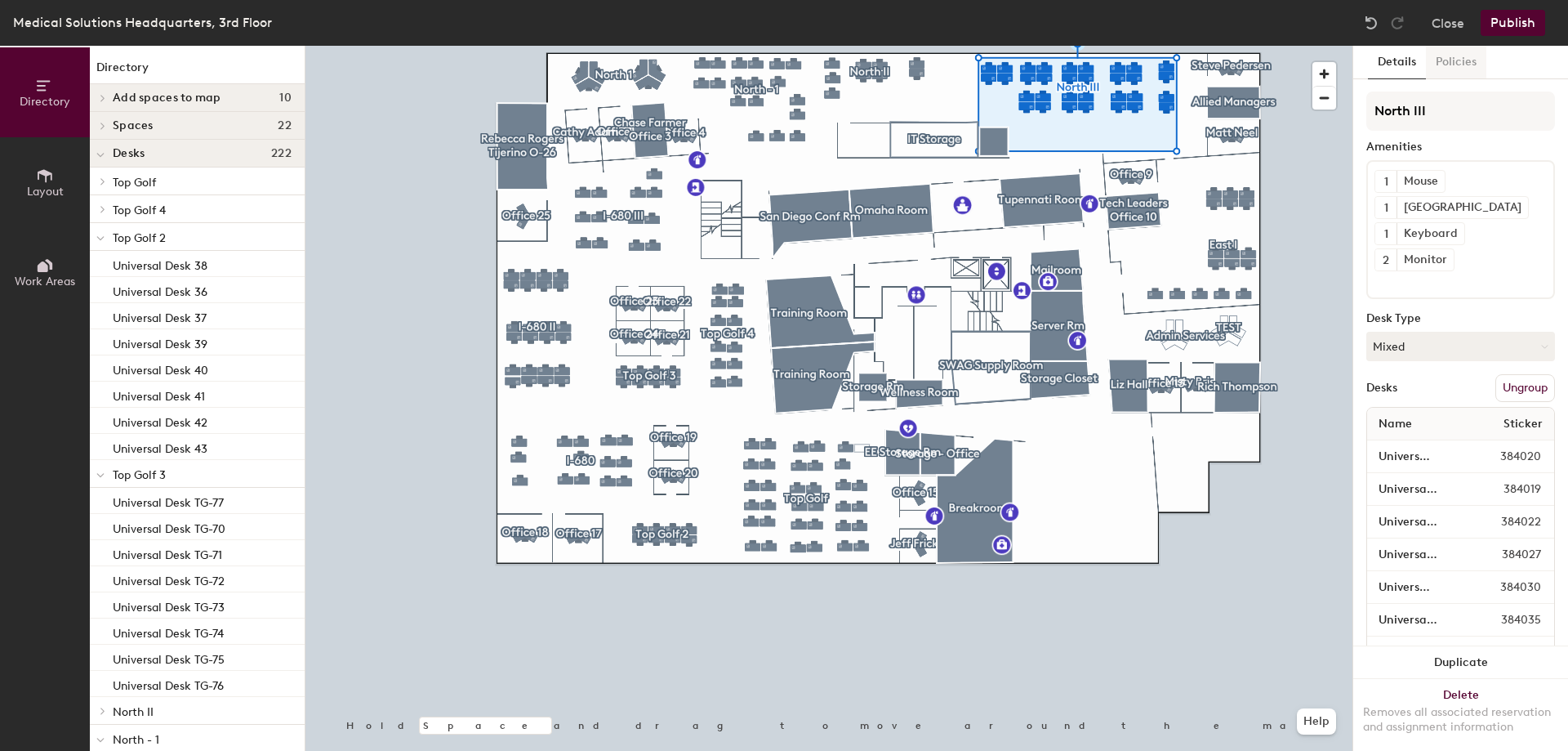
click at [1459, 60] on button "Policies" at bounding box center [1456, 62] width 60 height 34
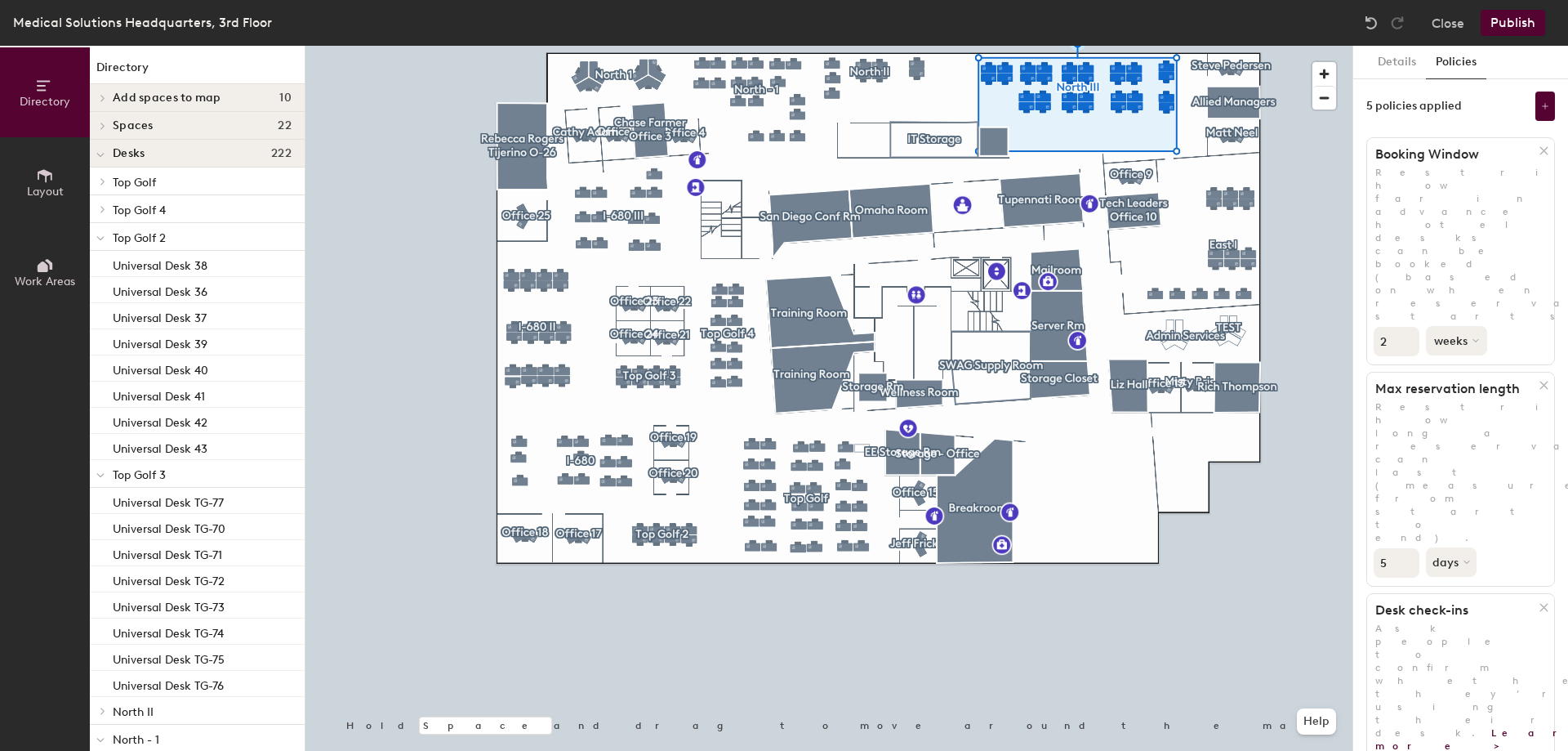
click at [1439, 326] on button "weeks" at bounding box center [1457, 341] width 61 height 30
click at [1464, 367] on div "months" at bounding box center [1459, 378] width 64 height 25
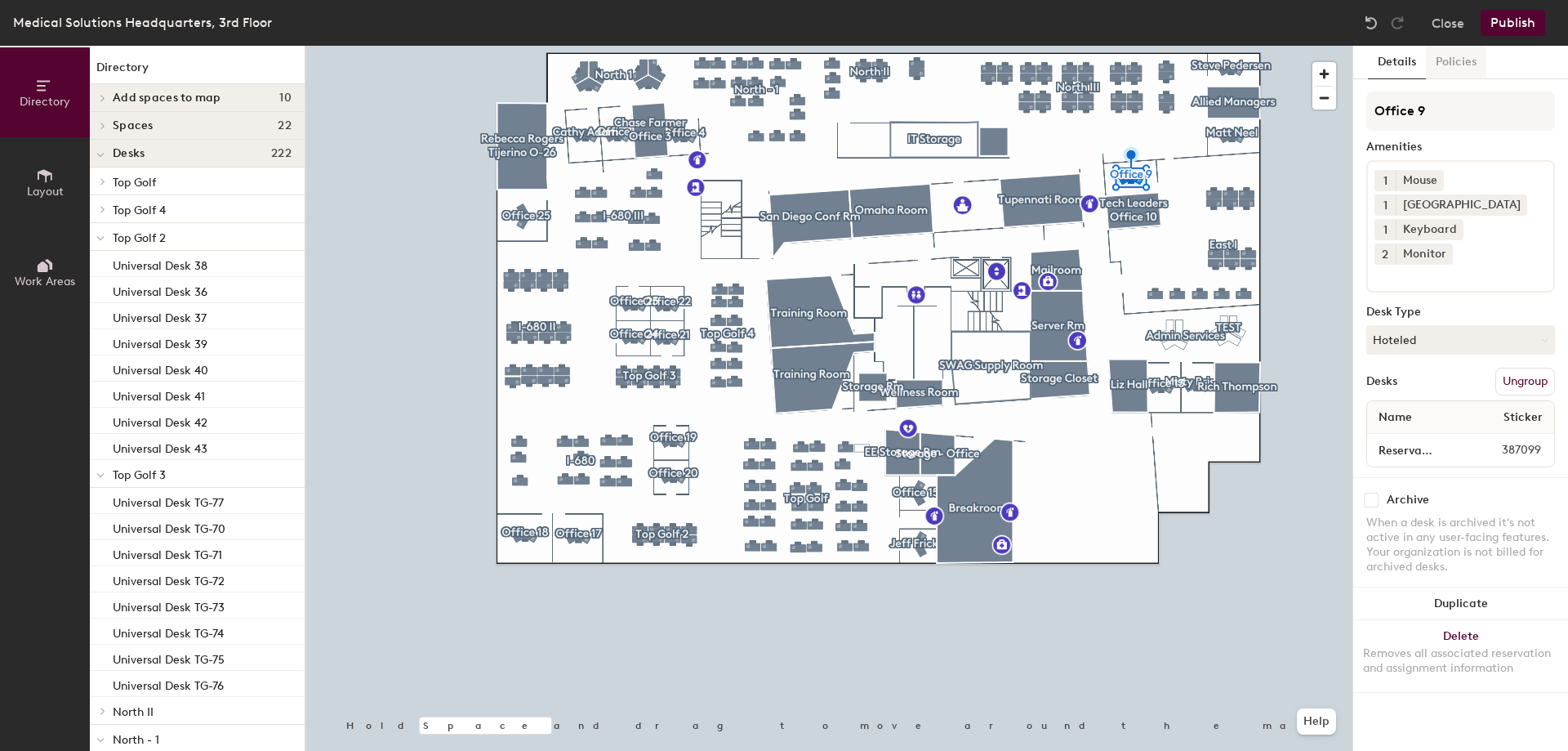
click at [1472, 64] on button "Policies" at bounding box center [1456, 62] width 60 height 34
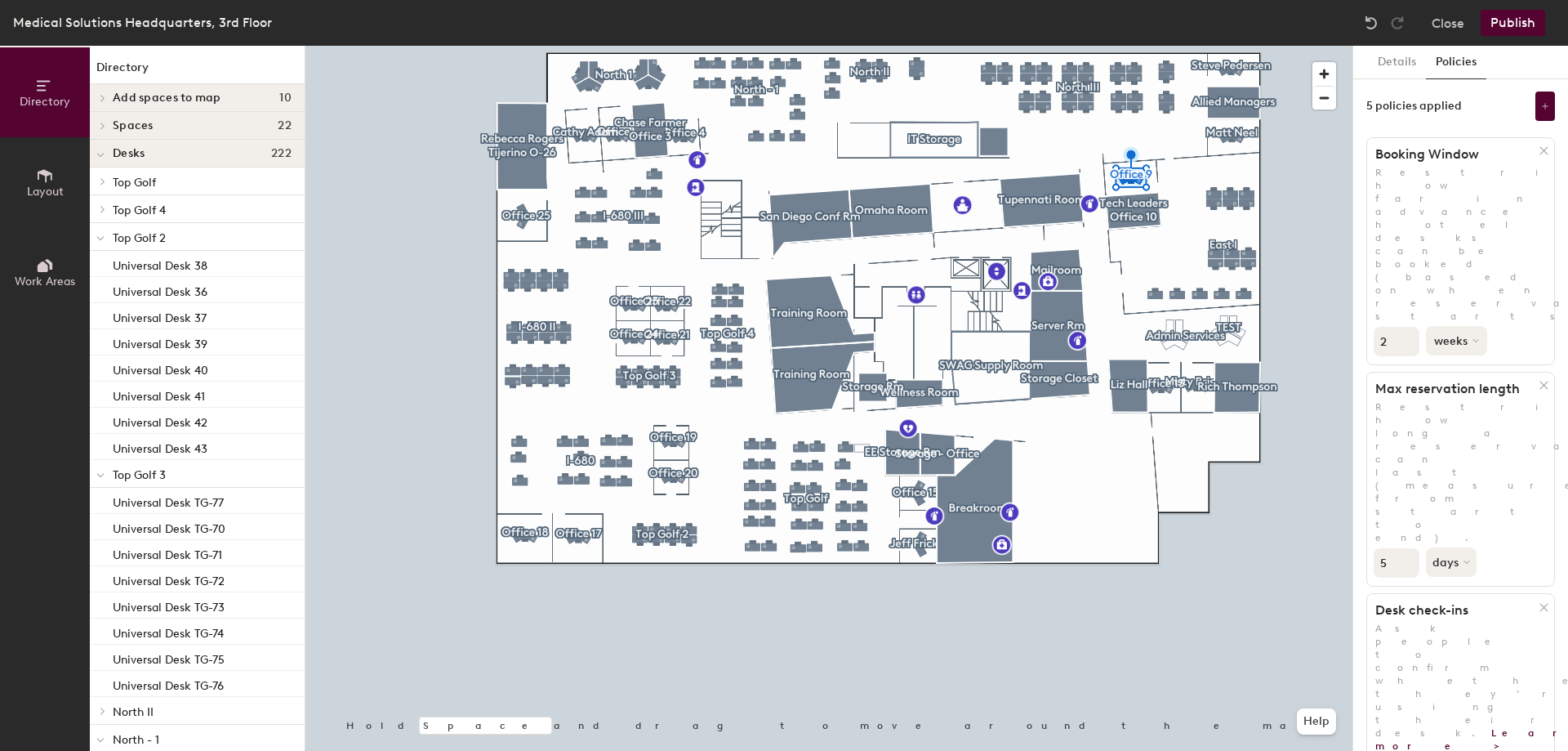
click at [1466, 326] on button "weeks" at bounding box center [1457, 341] width 61 height 30
click at [1466, 367] on div "months" at bounding box center [1459, 378] width 64 height 25
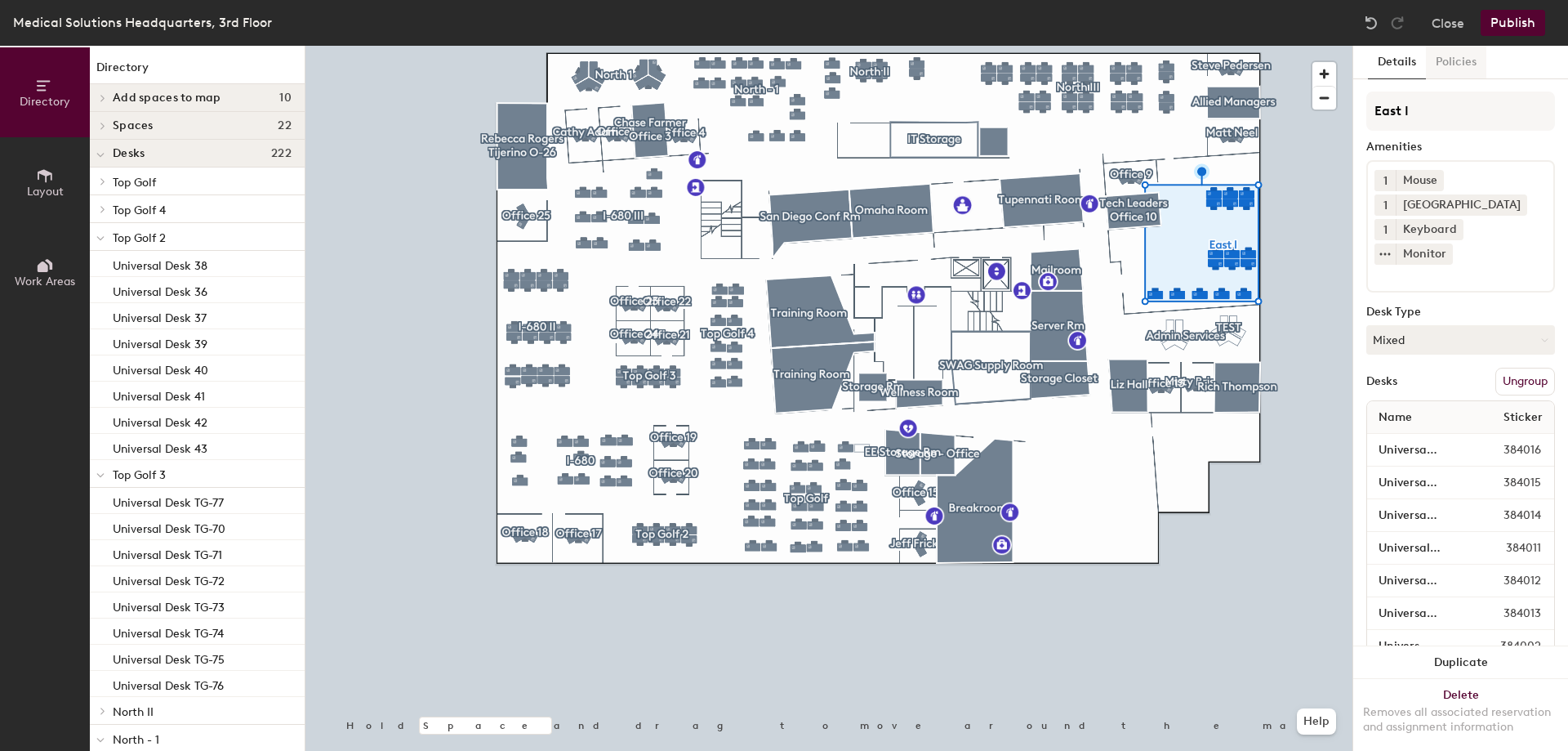
click at [1481, 61] on button "Policies" at bounding box center [1456, 62] width 60 height 34
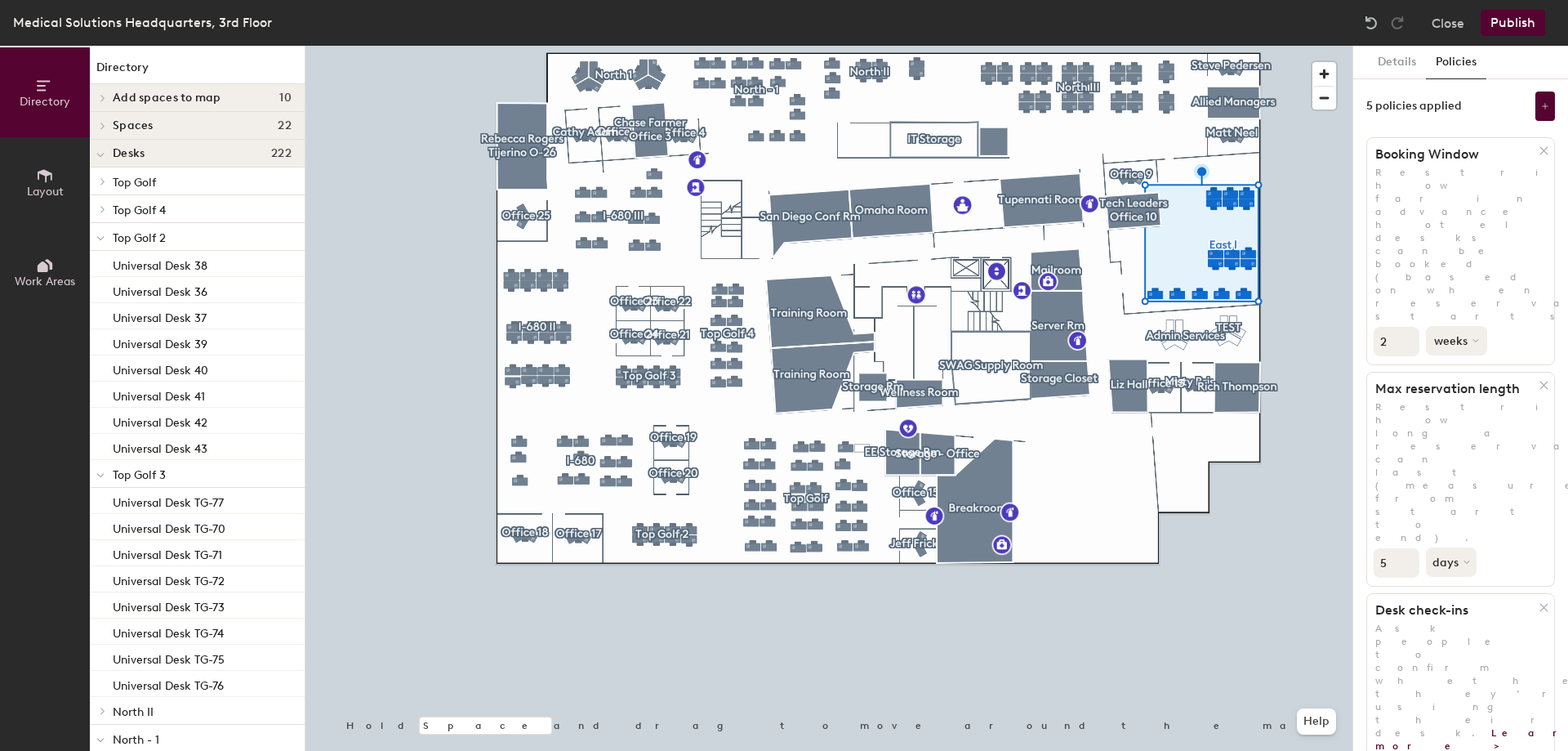
click at [1457, 326] on button "weeks" at bounding box center [1457, 341] width 61 height 30
click at [1479, 367] on div "months" at bounding box center [1459, 378] width 64 height 25
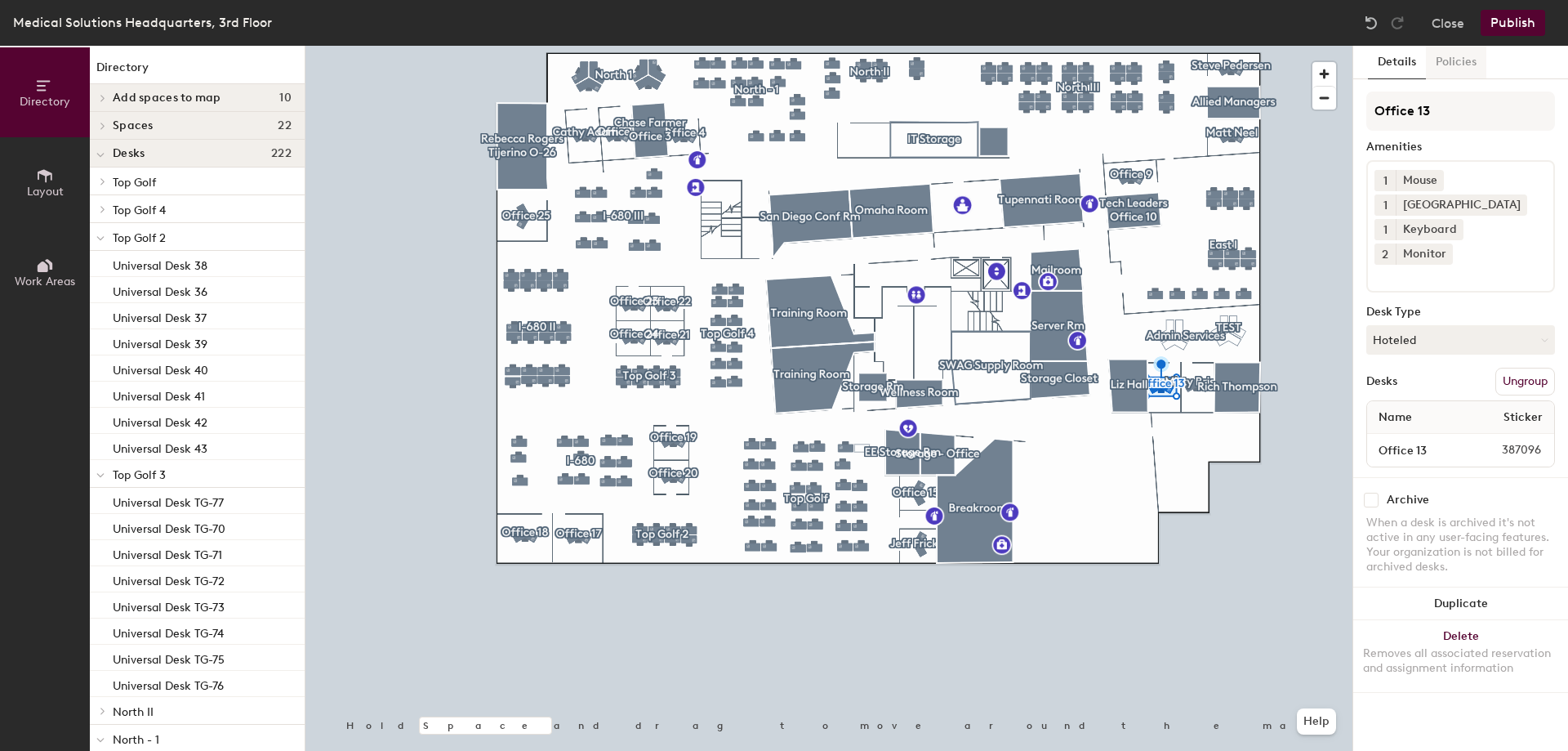
click at [1447, 63] on button "Policies" at bounding box center [1456, 62] width 60 height 34
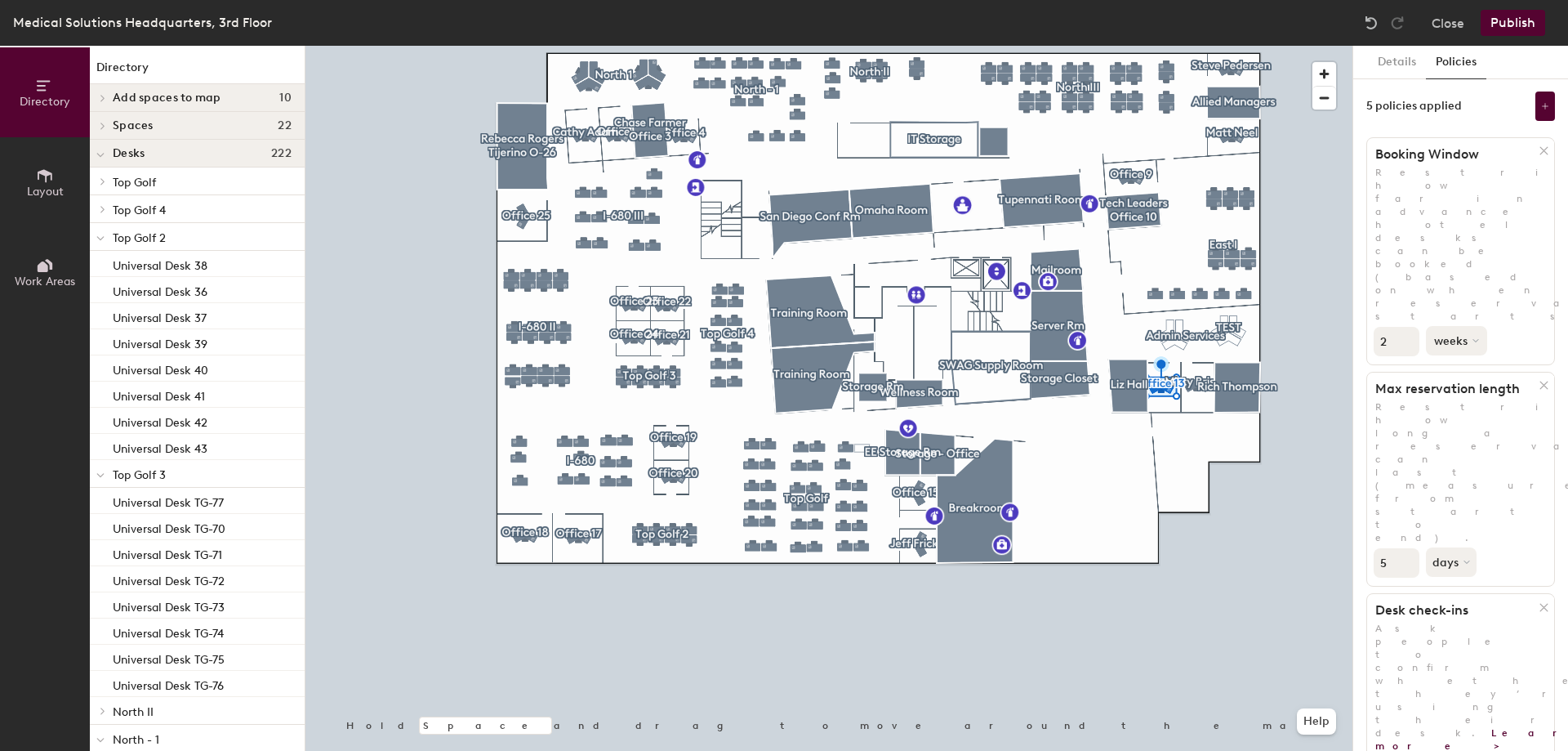
click at [1455, 326] on button "weeks" at bounding box center [1457, 341] width 61 height 30
click at [1463, 367] on div "months" at bounding box center [1459, 378] width 64 height 25
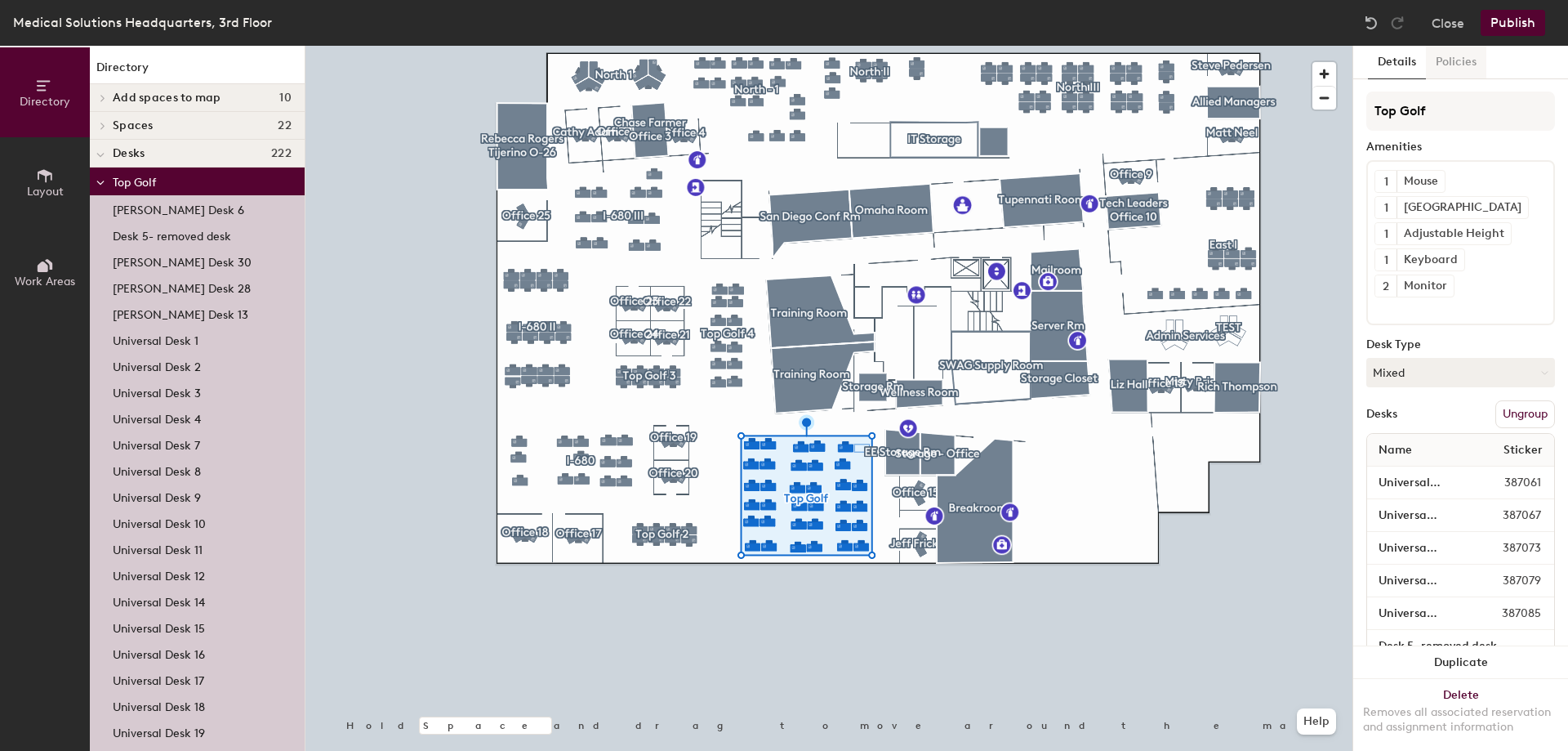
click at [1458, 55] on button "Policies" at bounding box center [1456, 62] width 60 height 34
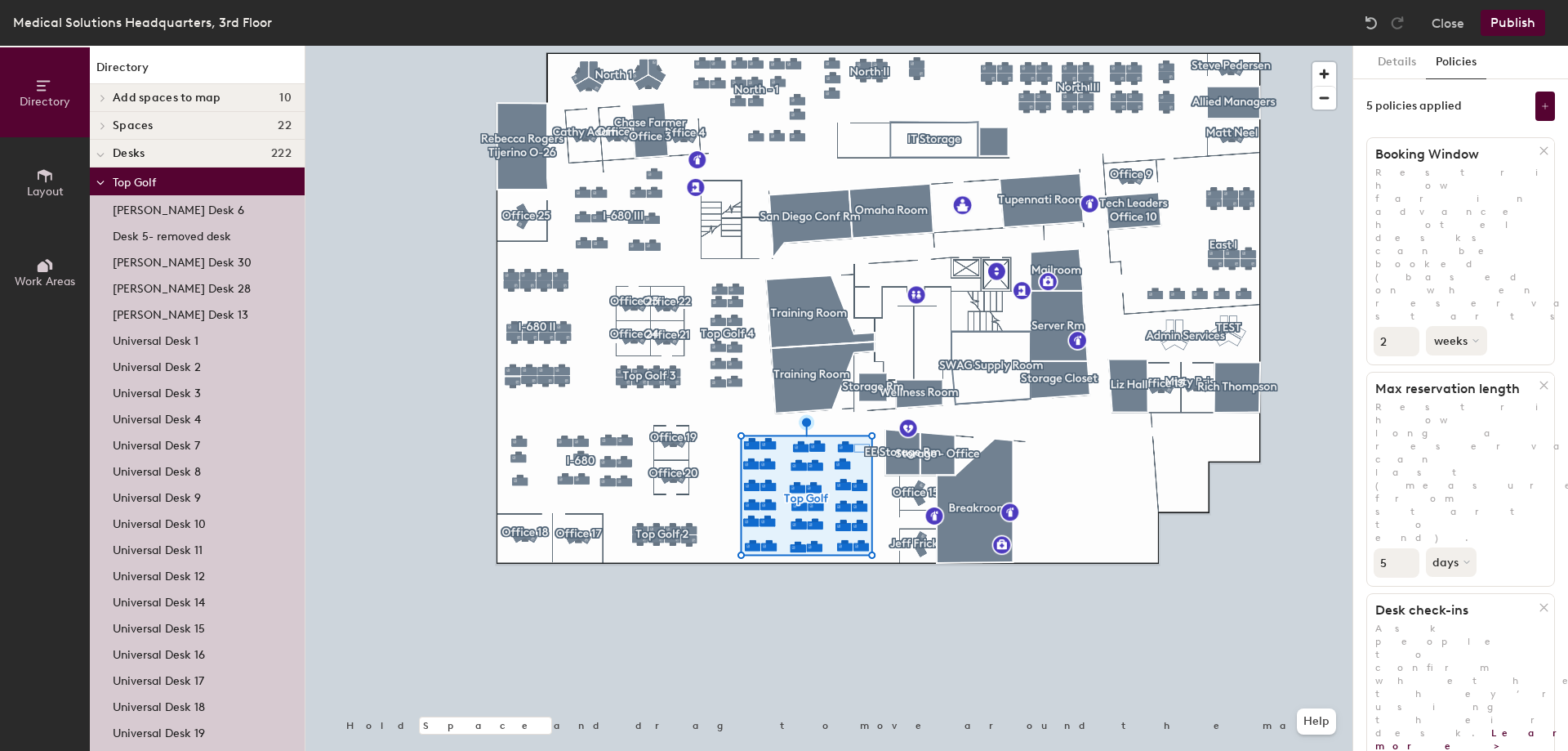
click at [1460, 326] on button "weeks" at bounding box center [1457, 341] width 61 height 30
click at [1460, 367] on div "months" at bounding box center [1459, 378] width 64 height 25
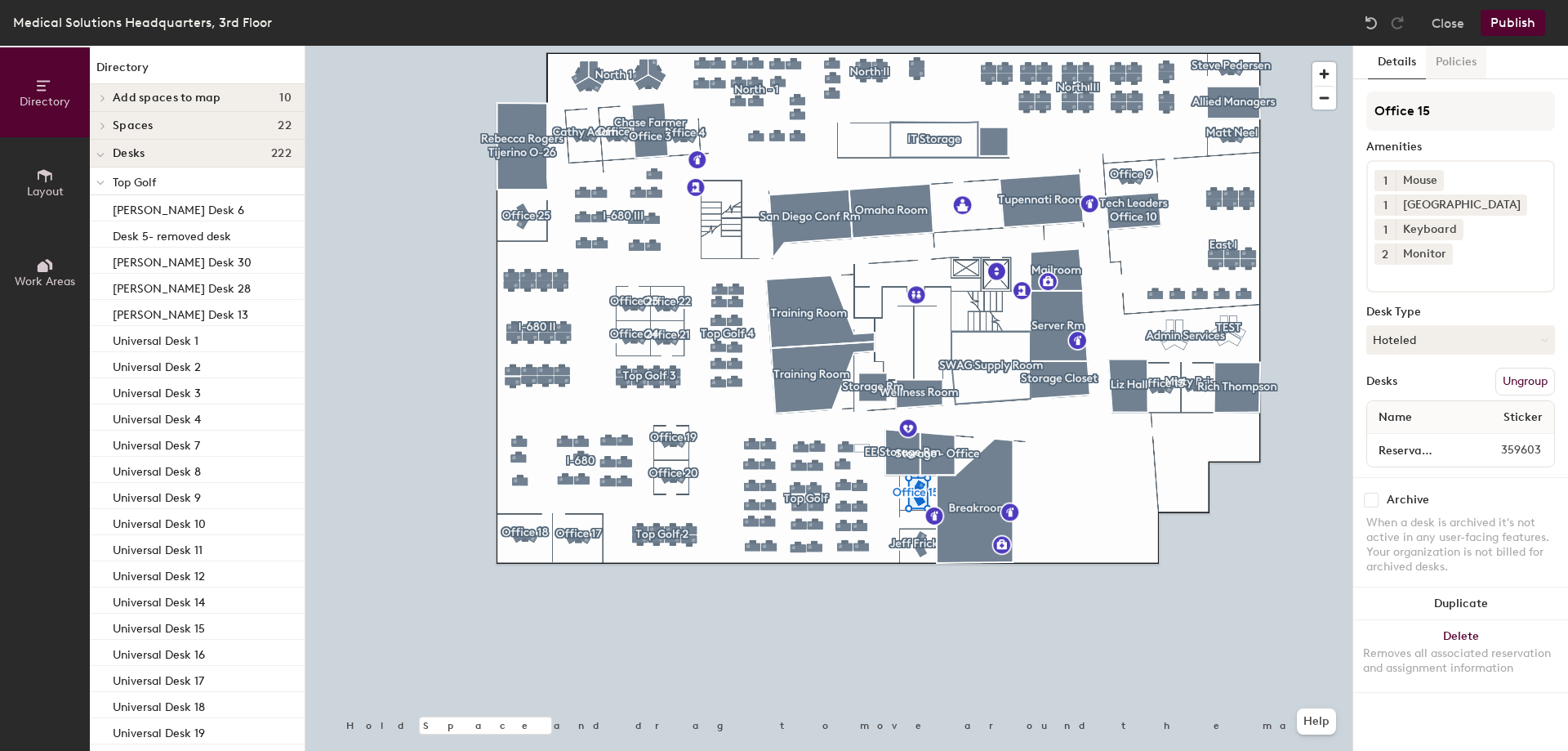
click at [1468, 52] on button "Policies" at bounding box center [1456, 62] width 60 height 34
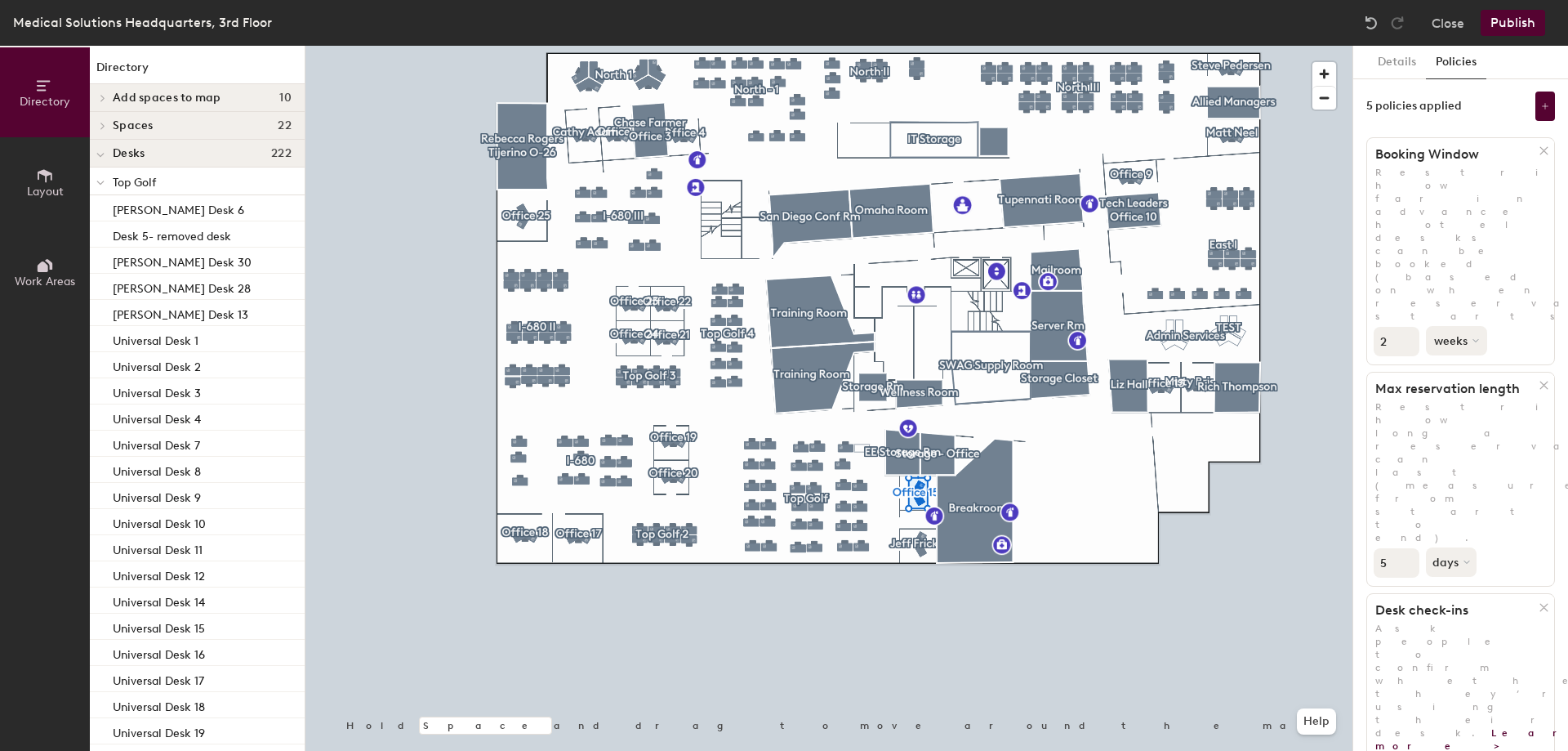
click at [1465, 326] on button "weeks" at bounding box center [1457, 341] width 61 height 30
click at [1463, 367] on div "months" at bounding box center [1459, 378] width 64 height 25
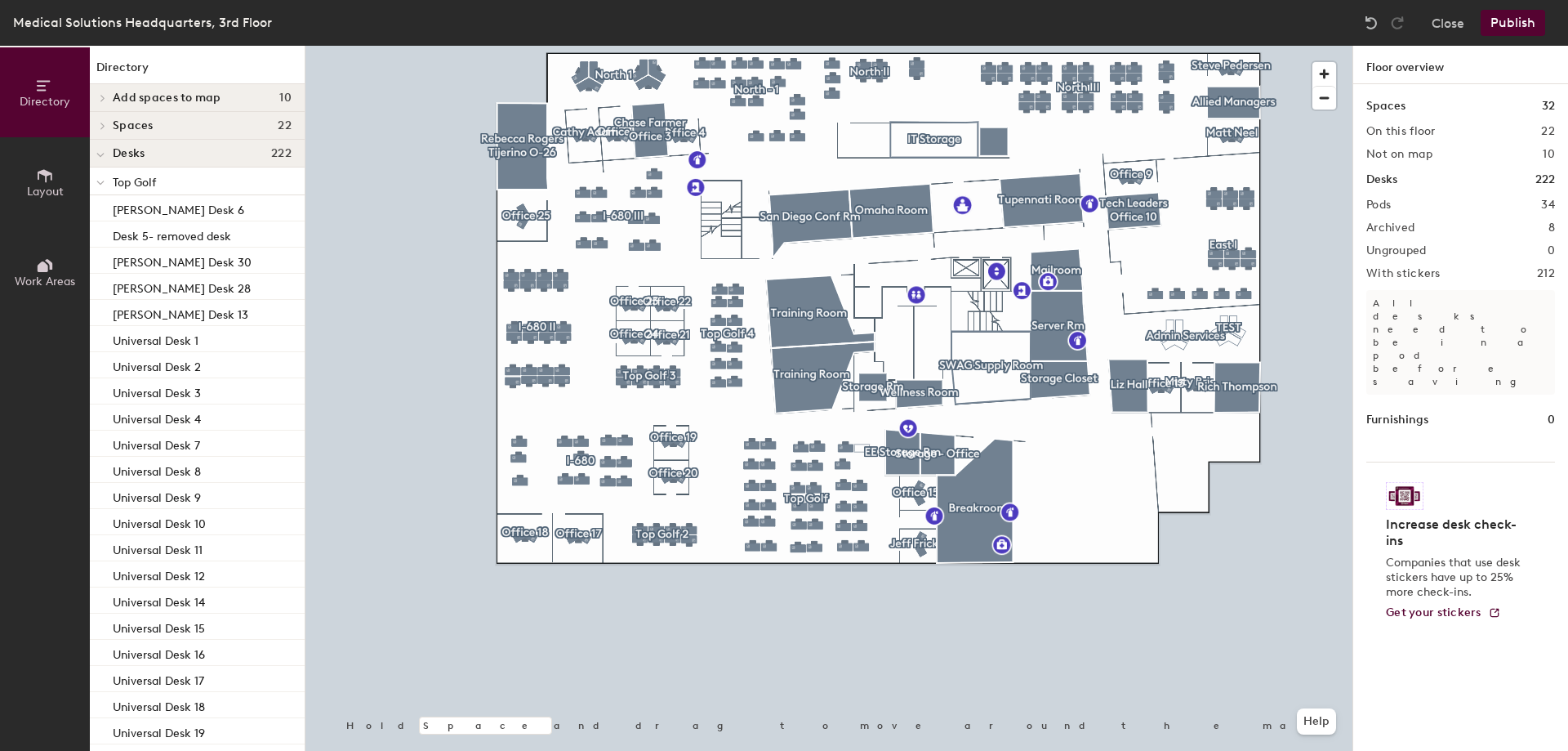
click at [1516, 18] on button "Publish" at bounding box center [1514, 23] width 65 height 27
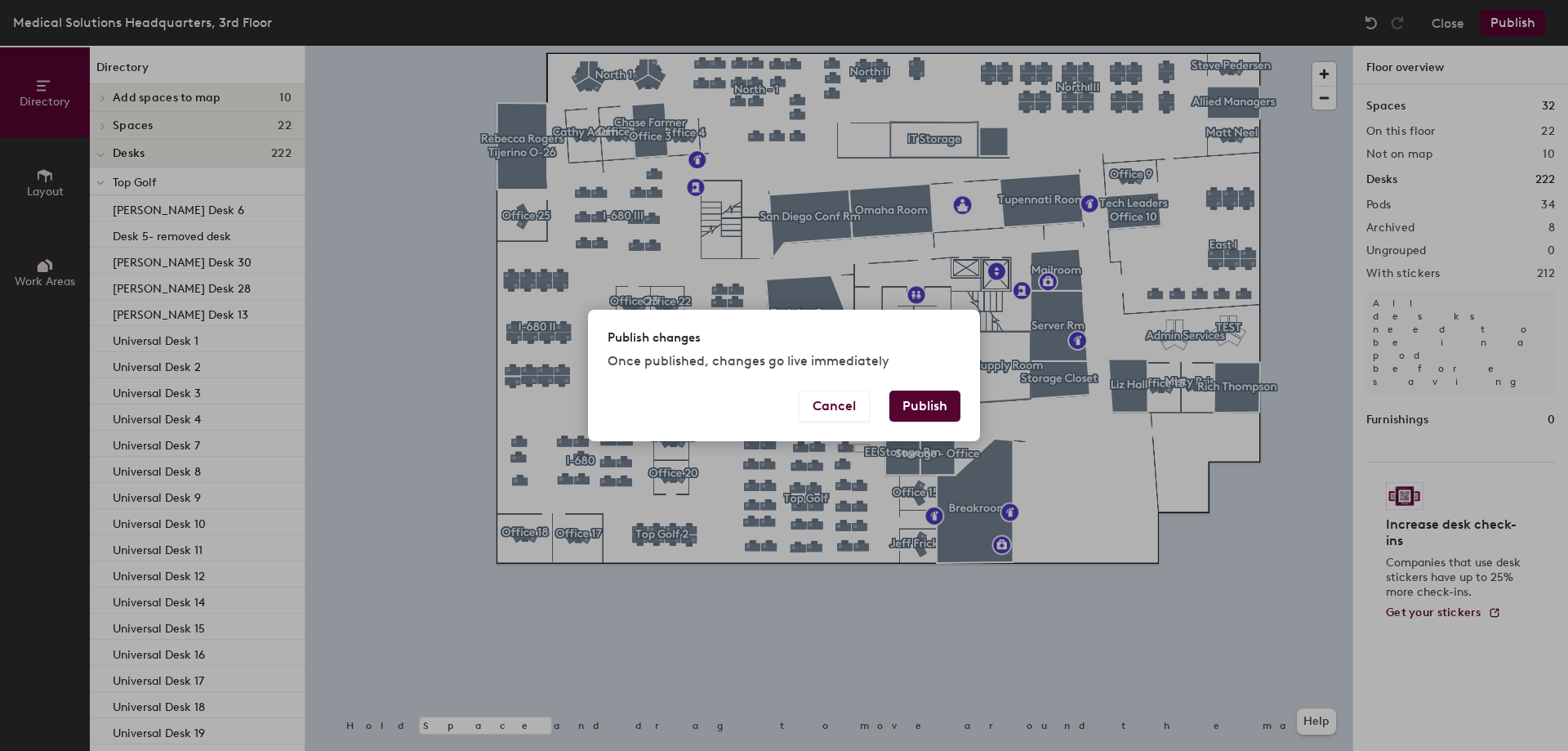
click at [927, 405] on button "Publish" at bounding box center [925, 406] width 71 height 32
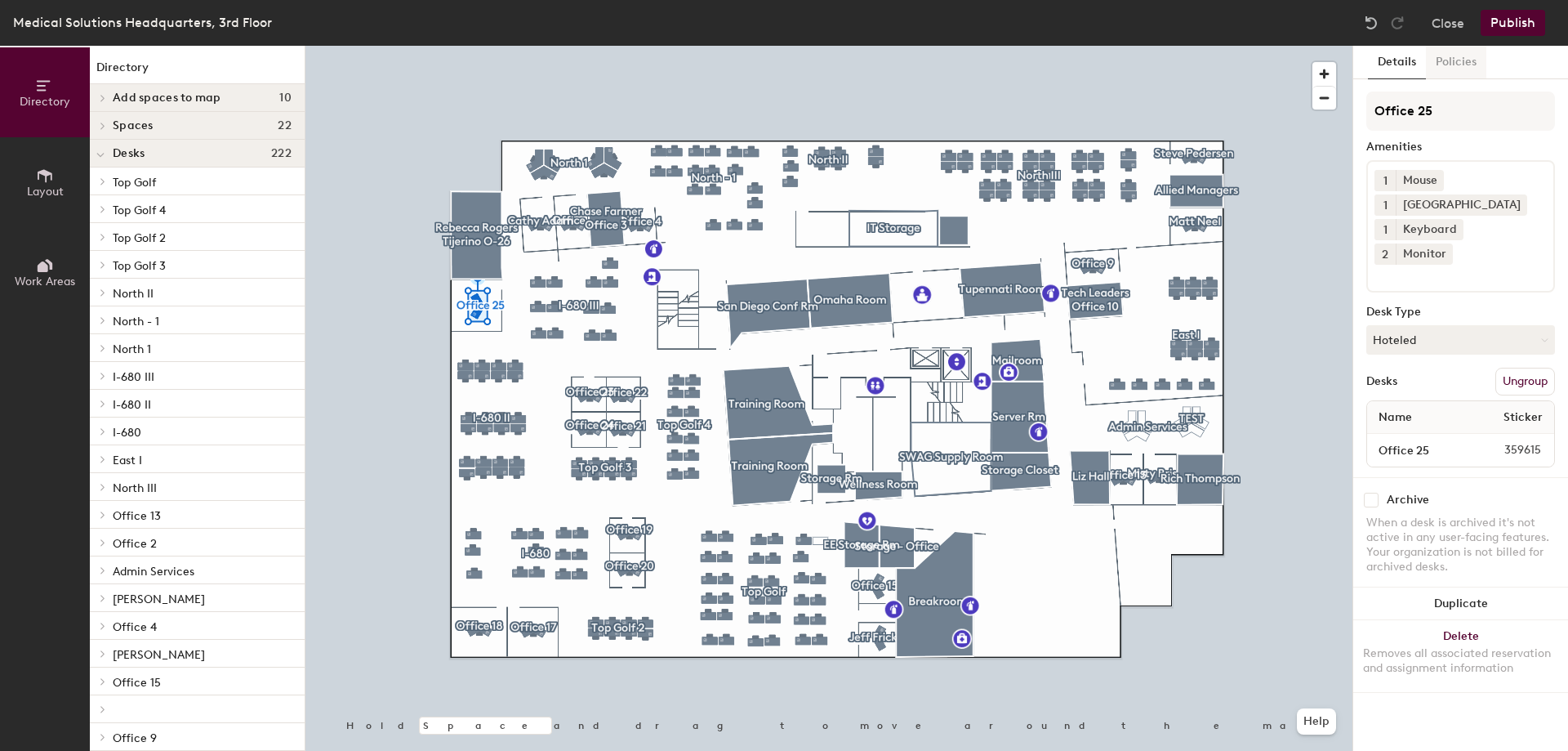
click at [1463, 60] on button "Policies" at bounding box center [1456, 62] width 60 height 34
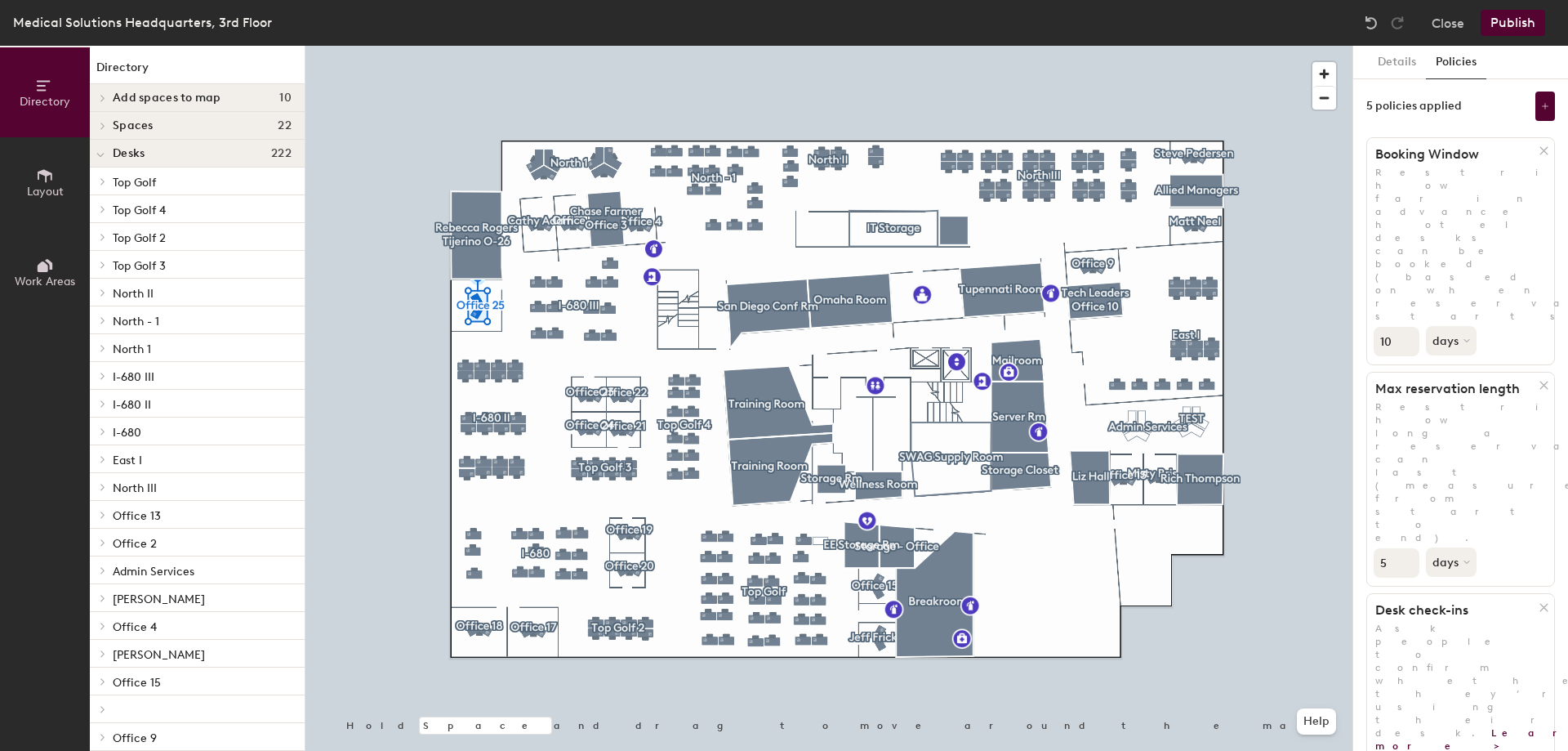
click at [1341, 227] on div "Directory Layout Work Areas Directory Add spaces to map 10 Office 25 [PERSON_NA…" at bounding box center [784, 398] width 1568 height 706
type input "2"
click at [1456, 326] on button "days" at bounding box center [1453, 341] width 54 height 30
click at [1472, 367] on div "months" at bounding box center [1459, 378] width 64 height 25
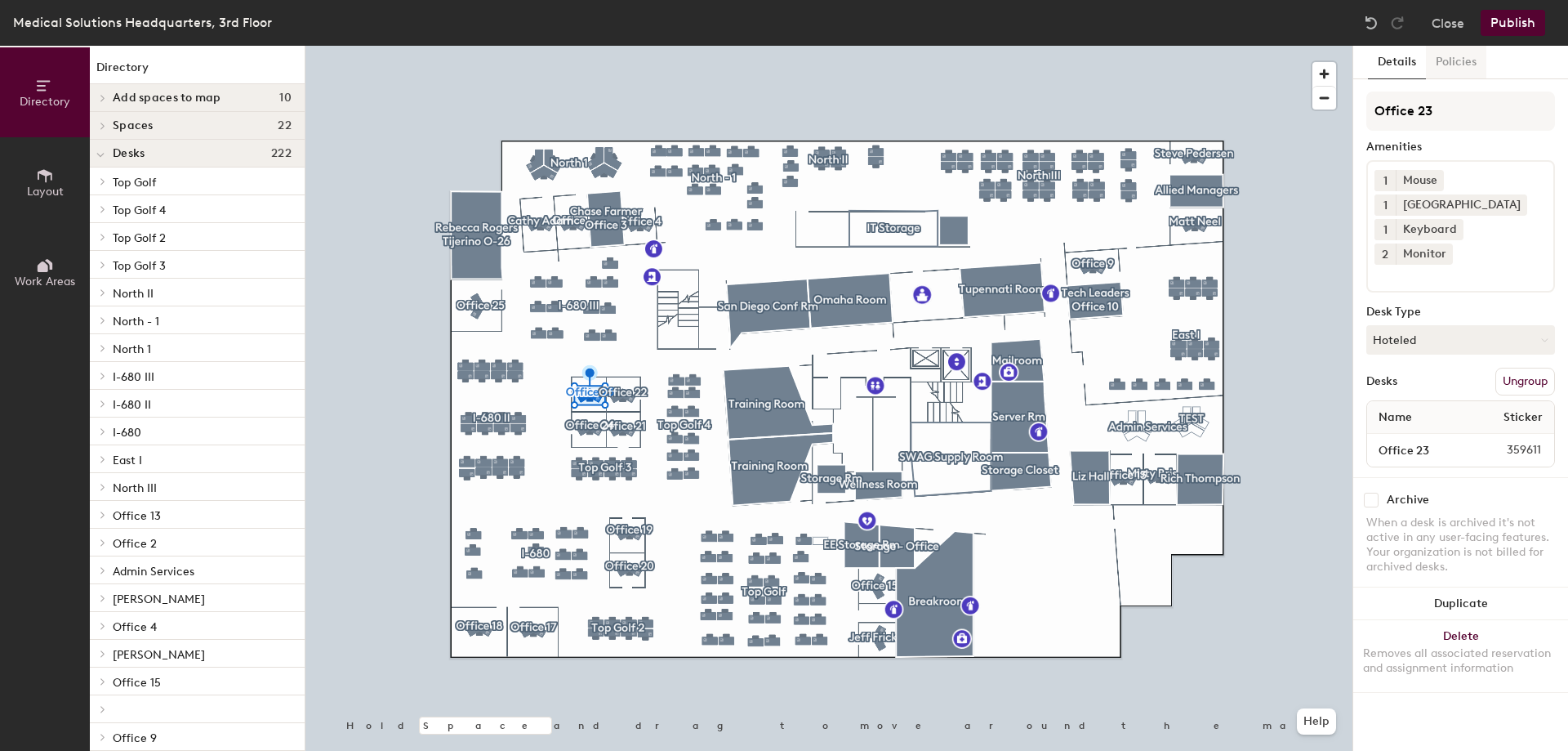
click at [1463, 66] on button "Policies" at bounding box center [1456, 62] width 60 height 34
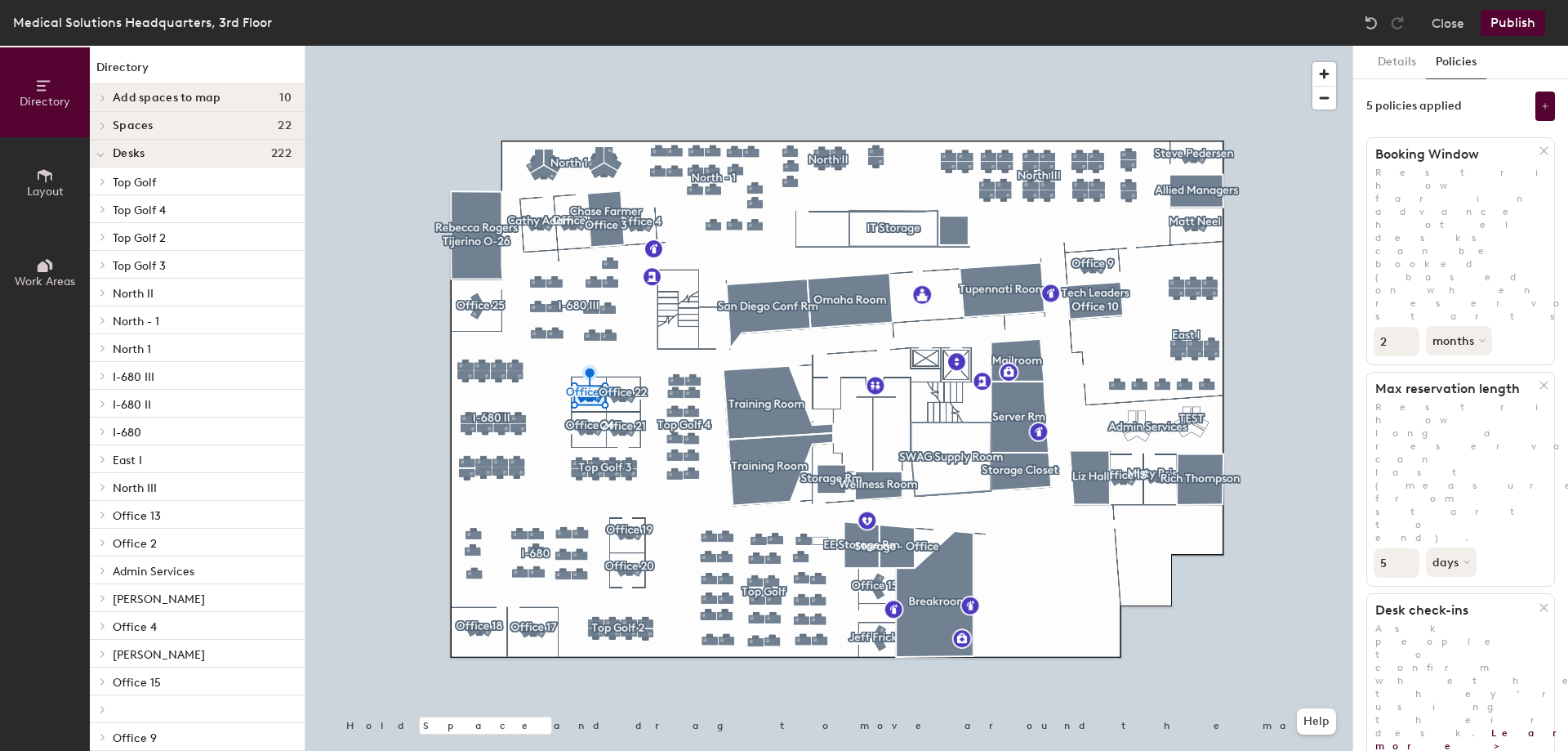
click at [612, 45] on div at bounding box center [828, 45] width 1047 height 0
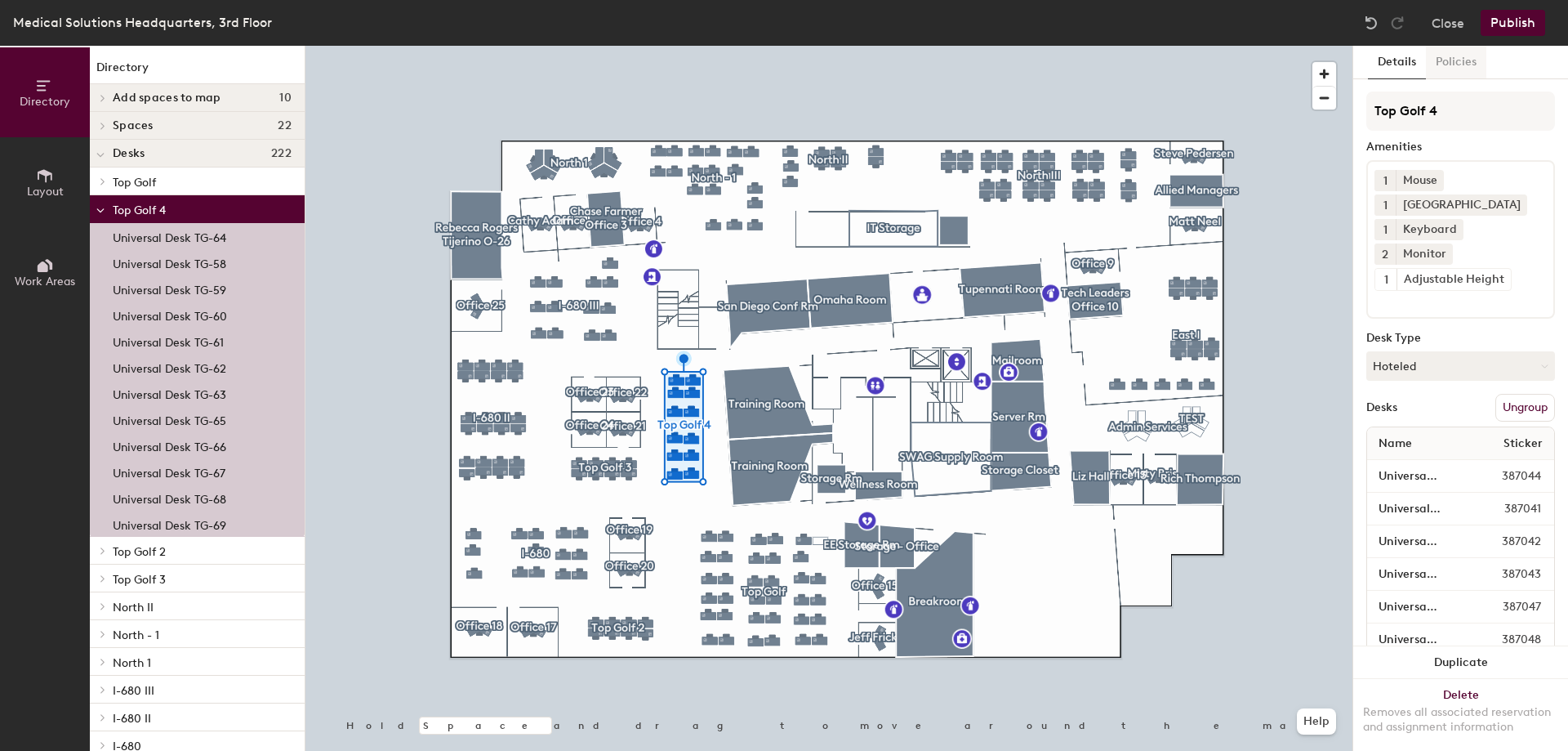
click at [1456, 65] on button "Policies" at bounding box center [1456, 62] width 60 height 34
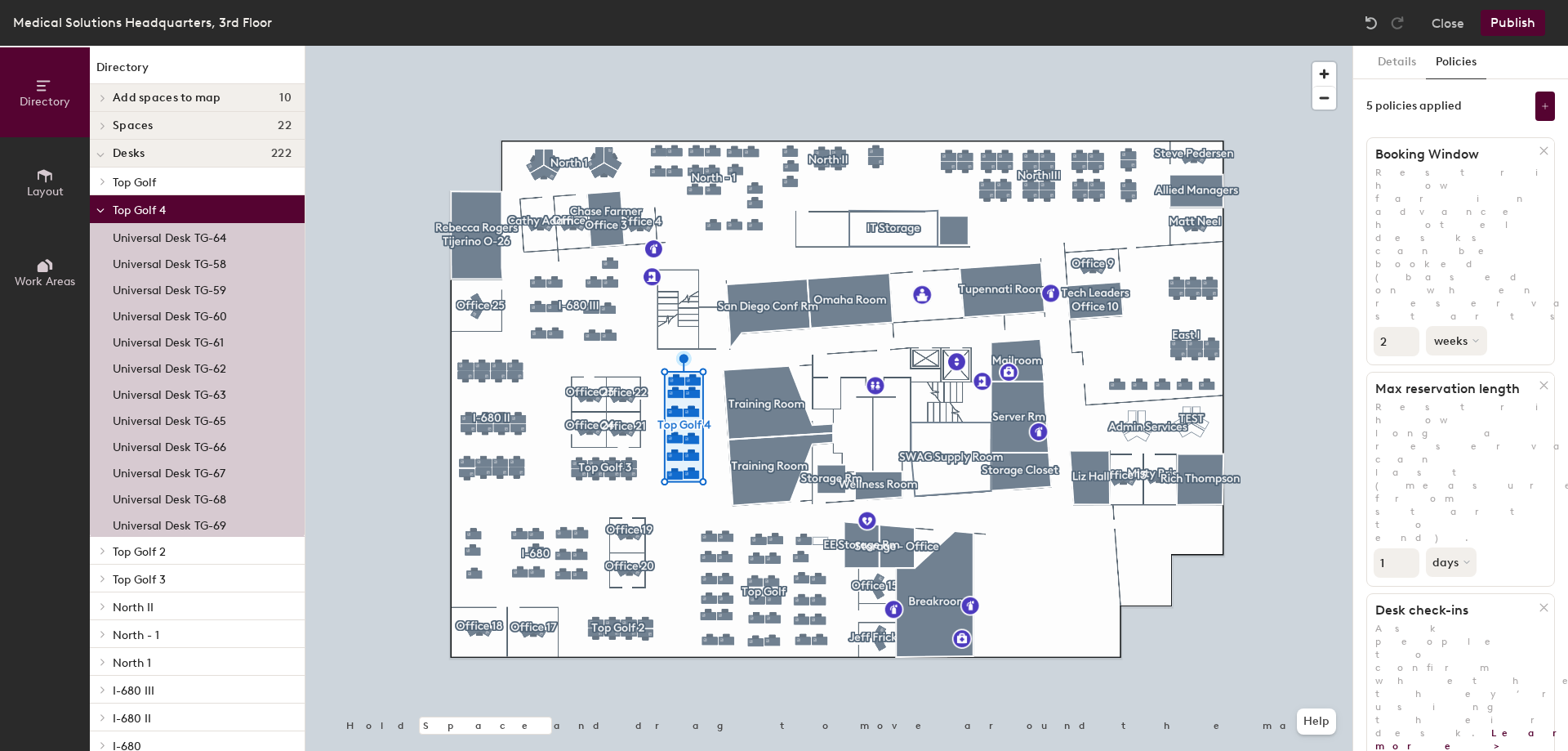
click at [1453, 326] on button "weeks" at bounding box center [1457, 341] width 61 height 30
click at [1470, 367] on div "months" at bounding box center [1459, 378] width 64 height 25
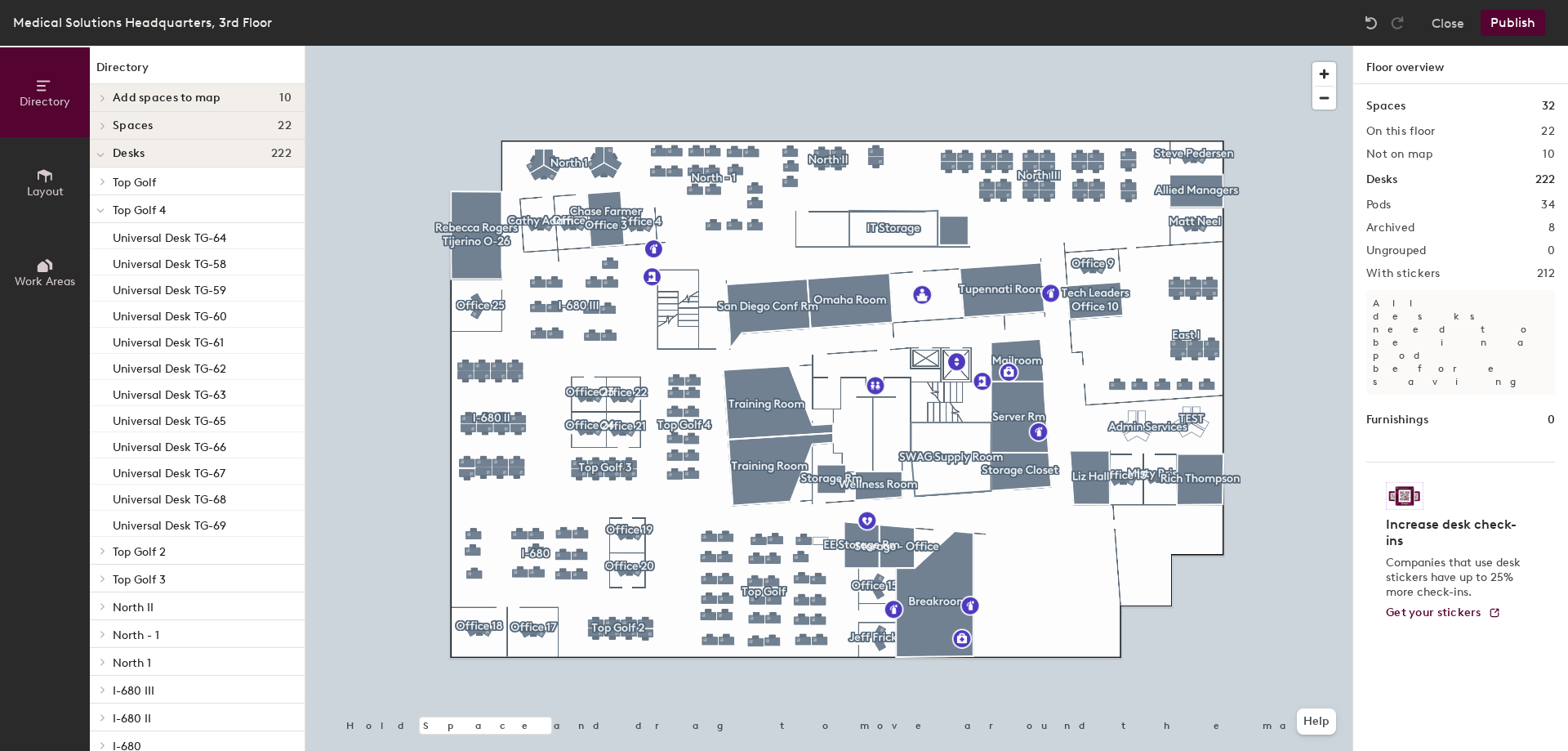
click at [1492, 13] on button "Publish" at bounding box center [1514, 23] width 65 height 27
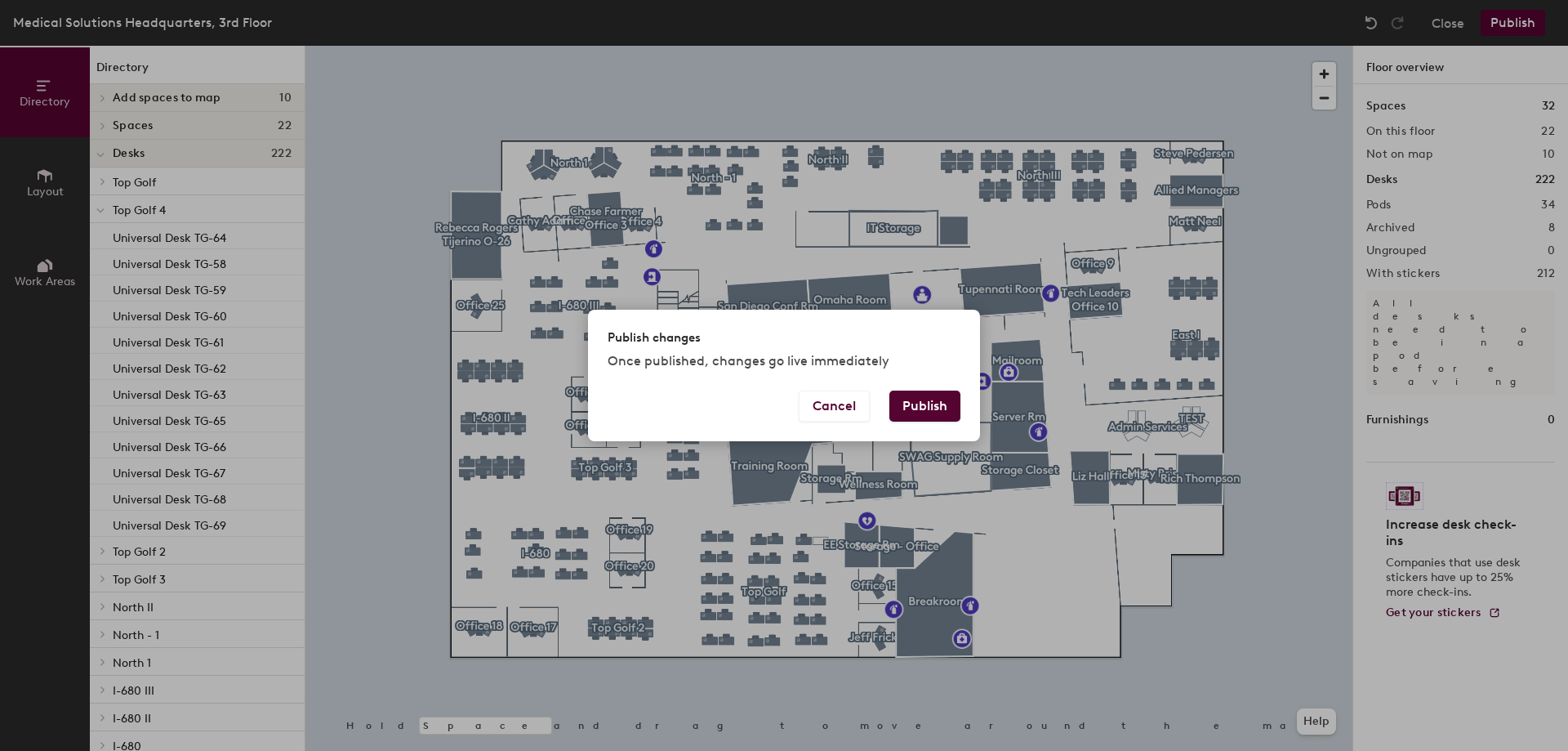
click at [911, 407] on button "Publish" at bounding box center [925, 406] width 71 height 32
